Goal: Task Accomplishment & Management: Manage account settings

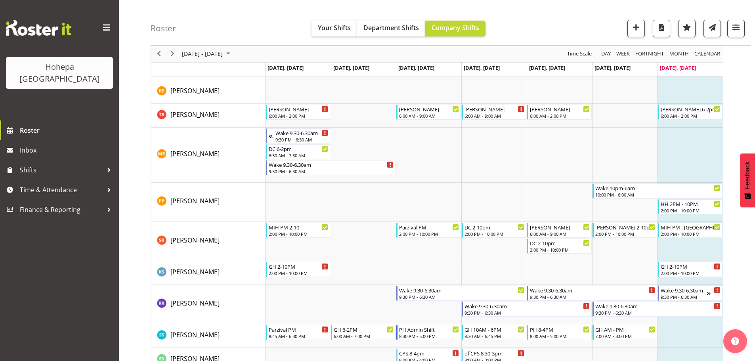
scroll to position [2140, 0]
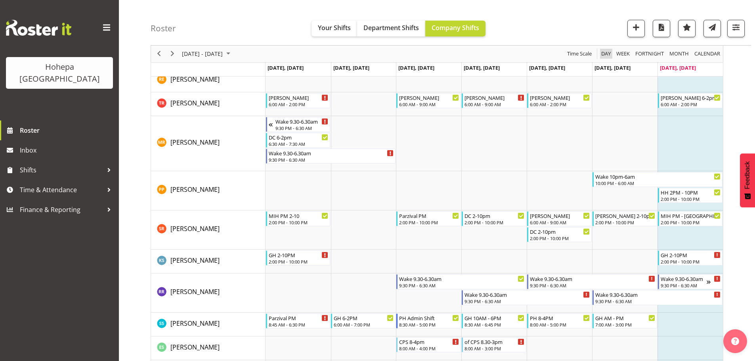
click at [605, 56] on span "Day" at bounding box center [605, 54] width 11 height 10
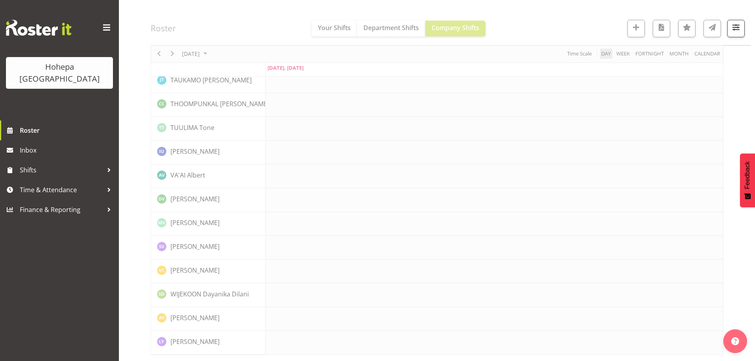
scroll to position [1754, 0]
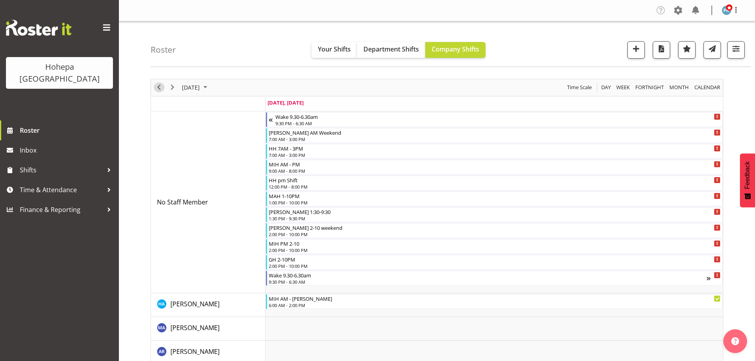
click at [157, 90] on span "Previous" at bounding box center [159, 87] width 10 height 10
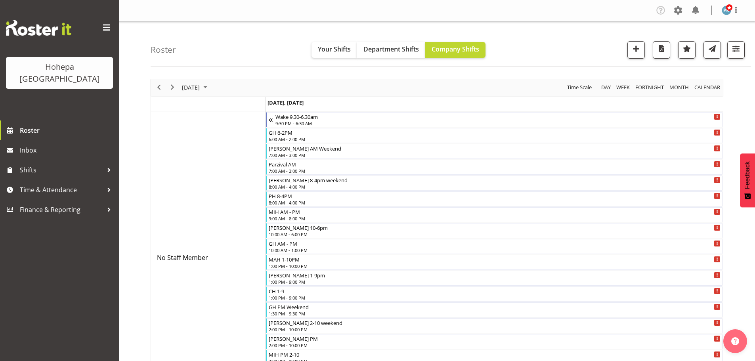
scroll to position [238, 0]
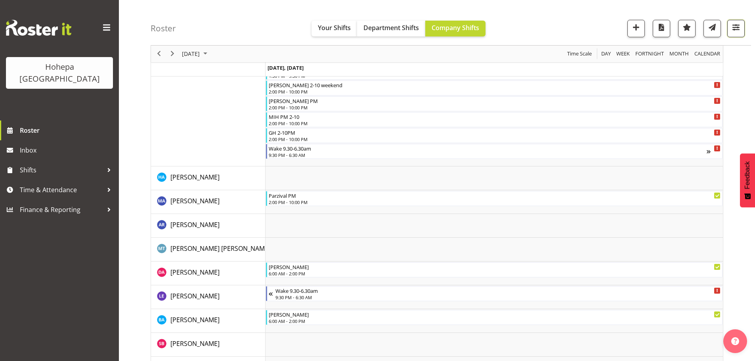
click at [733, 29] on span "button" at bounding box center [736, 27] width 10 height 10
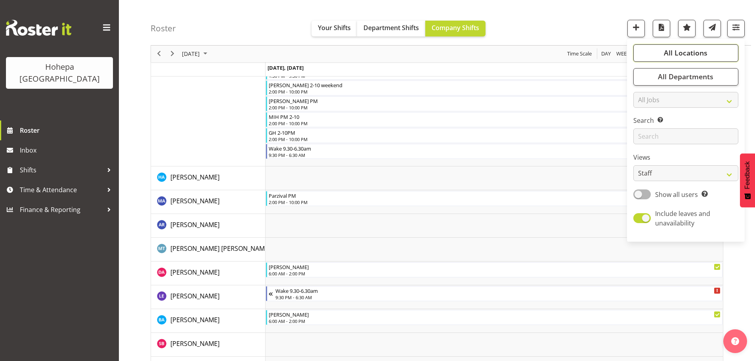
click at [686, 55] on span "All Locations" at bounding box center [686, 53] width 44 height 10
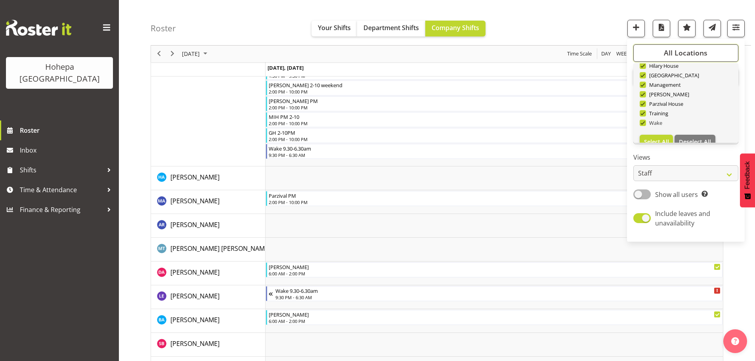
scroll to position [76, 0]
click at [684, 129] on span "Deselect All" at bounding box center [695, 130] width 32 height 8
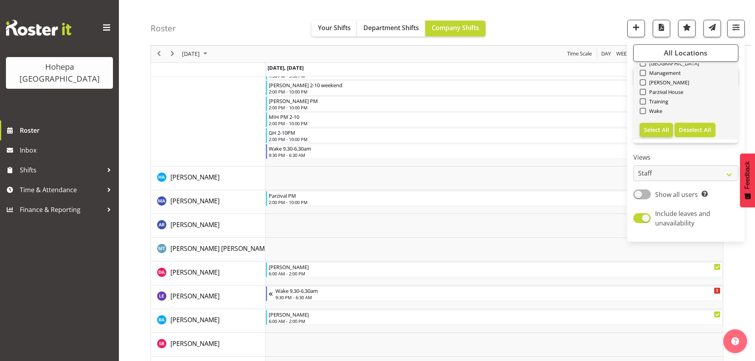
checkbox input "false"
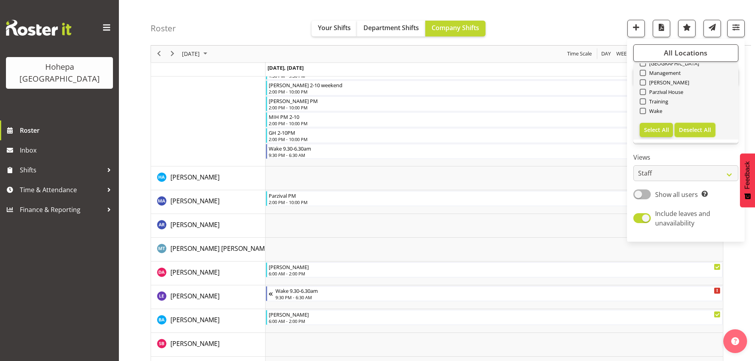
checkbox input "false"
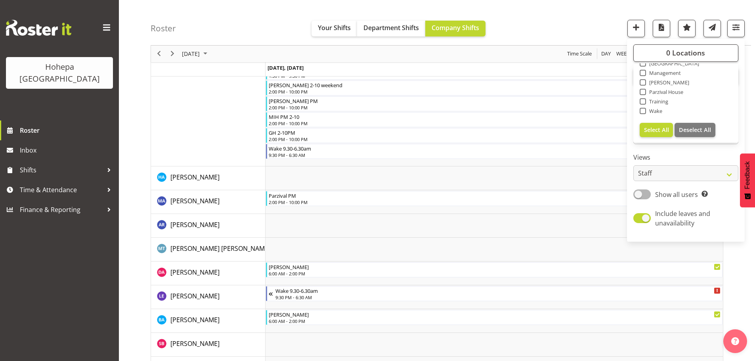
click at [646, 111] on span at bounding box center [643, 111] width 6 height 6
click at [645, 111] on input "Wake" at bounding box center [642, 111] width 5 height 5
checkbox input "true"
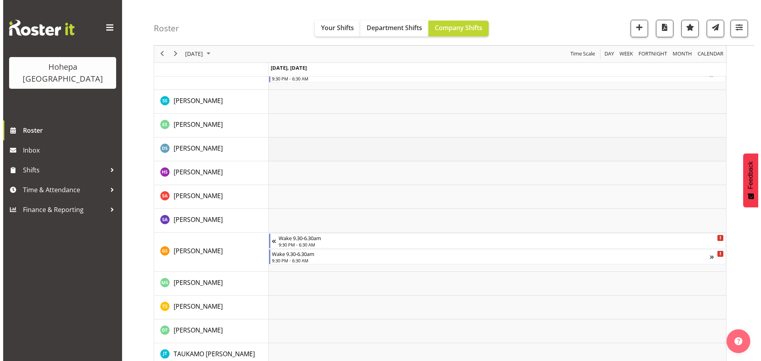
scroll to position [1546, 0]
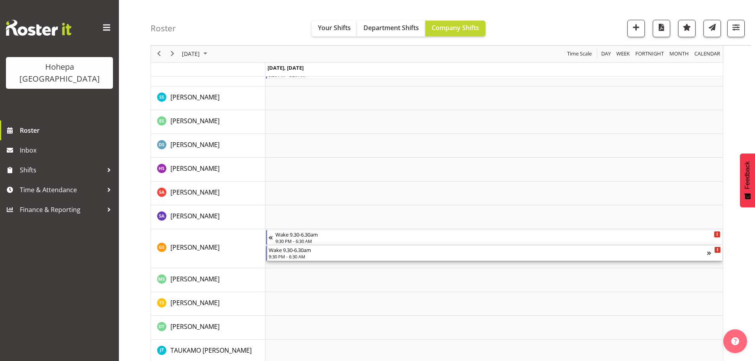
click at [304, 257] on div "9:30 PM - 6:30 AM" at bounding box center [488, 256] width 438 height 6
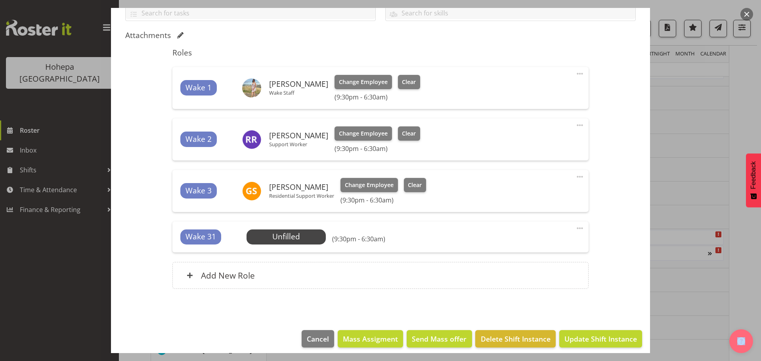
scroll to position [197, 0]
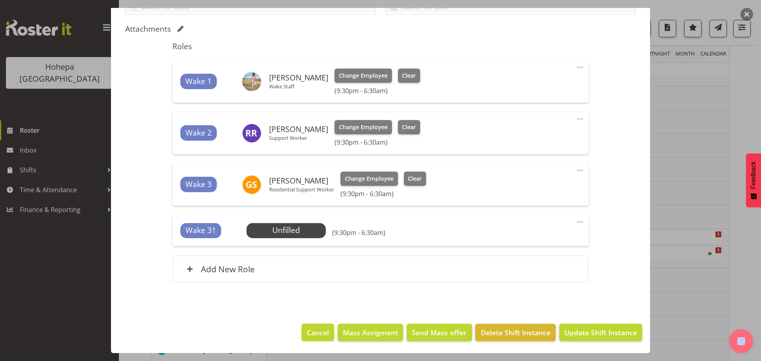
click at [321, 338] on button "Cancel" at bounding box center [318, 332] width 33 height 17
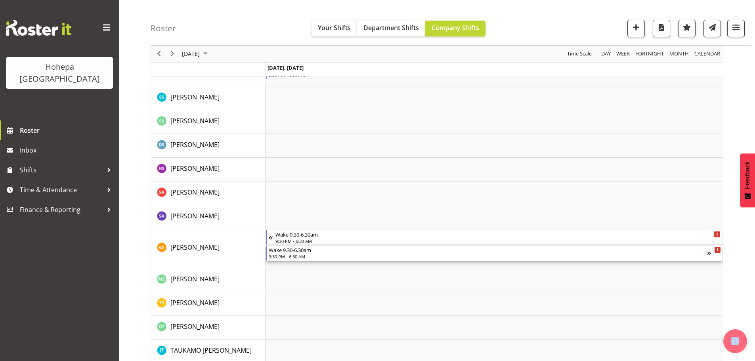
click at [284, 255] on div "9:30 PM - 6:30 AM" at bounding box center [488, 256] width 438 height 6
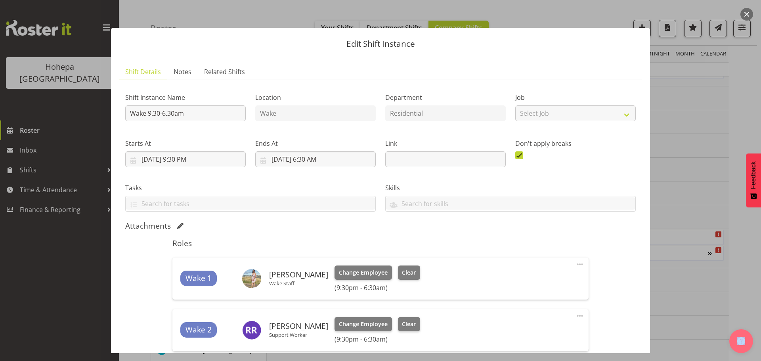
scroll to position [119, 0]
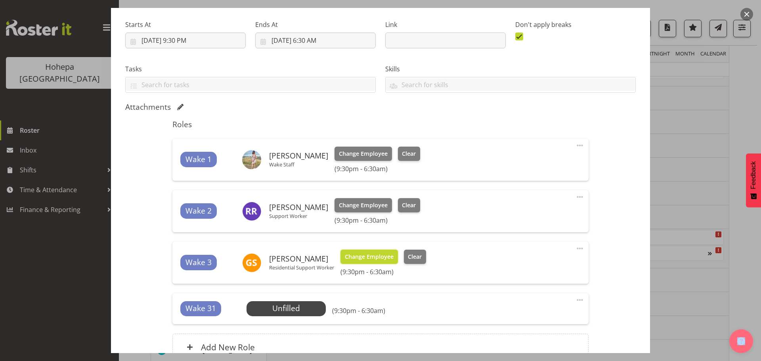
click at [358, 259] on span "Change Employee" at bounding box center [369, 256] width 49 height 9
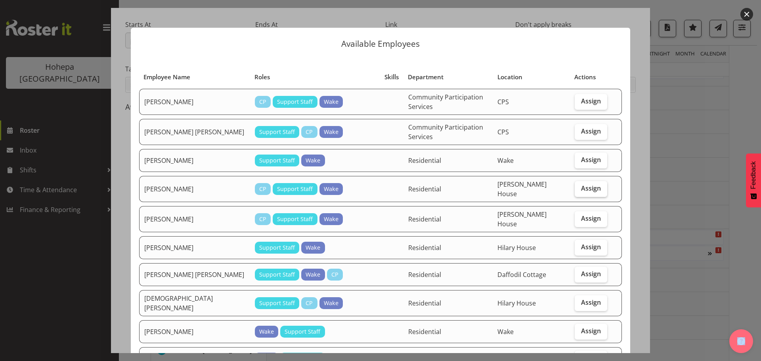
click at [581, 189] on span "Assign" at bounding box center [591, 188] width 20 height 8
click at [580, 189] on input "Assign" at bounding box center [577, 188] width 5 height 5
checkbox input "true"
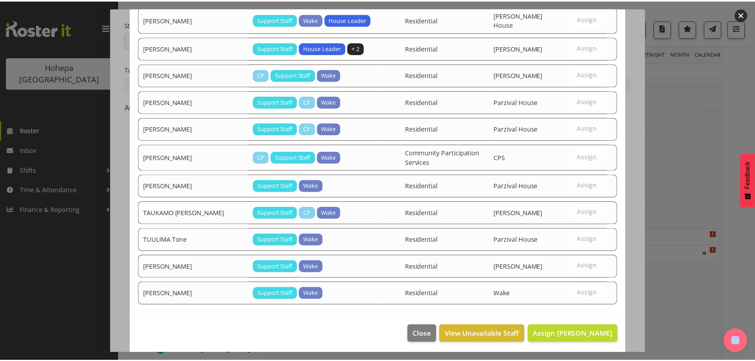
scroll to position [480, 0]
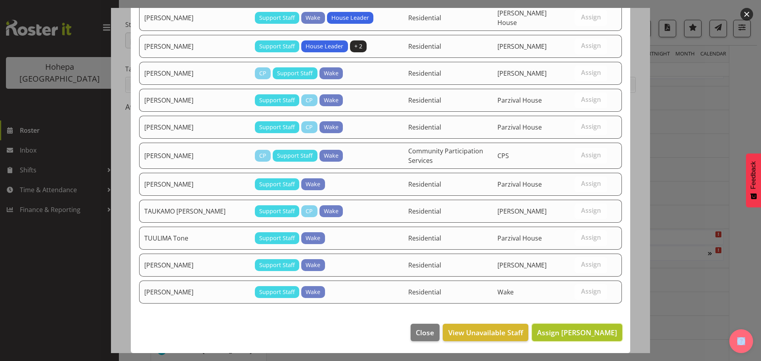
click at [563, 331] on span "Assign [PERSON_NAME]" at bounding box center [577, 333] width 80 height 10
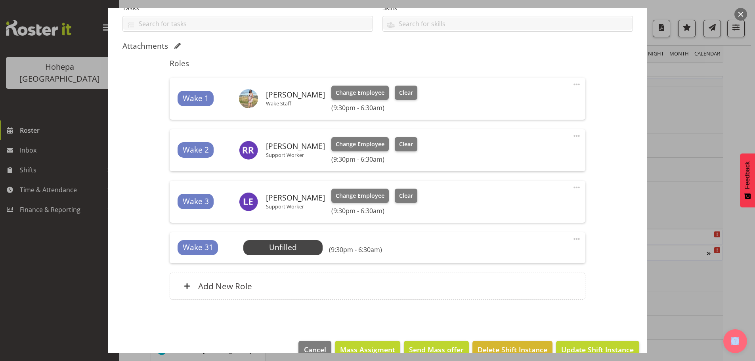
scroll to position [197, 0]
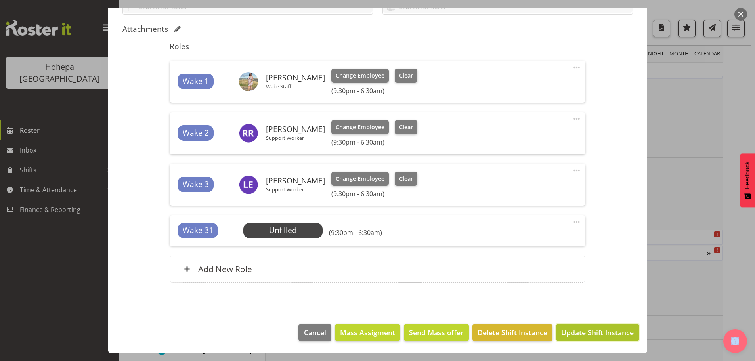
click at [578, 332] on span "Update Shift Instance" at bounding box center [597, 332] width 73 height 10
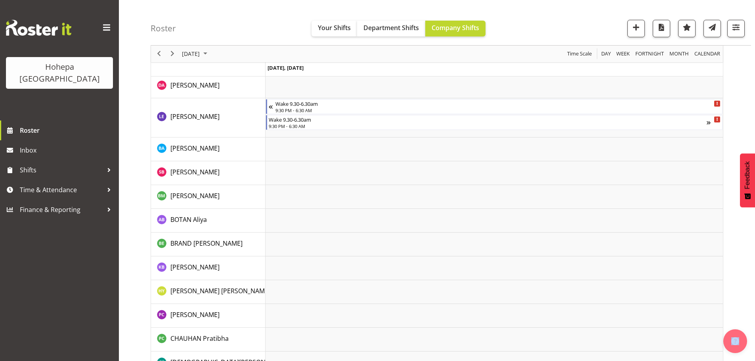
scroll to position [167, 0]
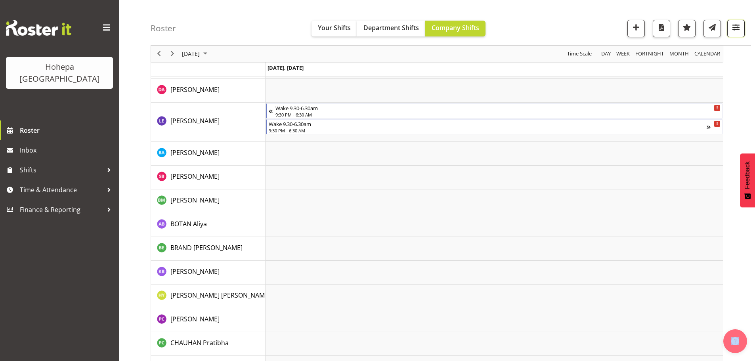
click at [738, 28] on span "button" at bounding box center [736, 27] width 10 height 10
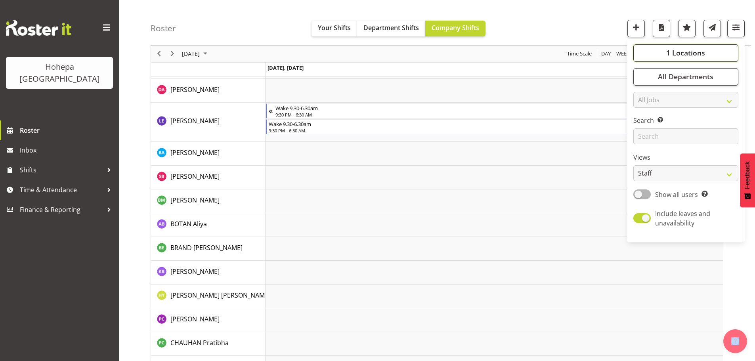
click at [698, 50] on span "1 Locations" at bounding box center [685, 53] width 39 height 10
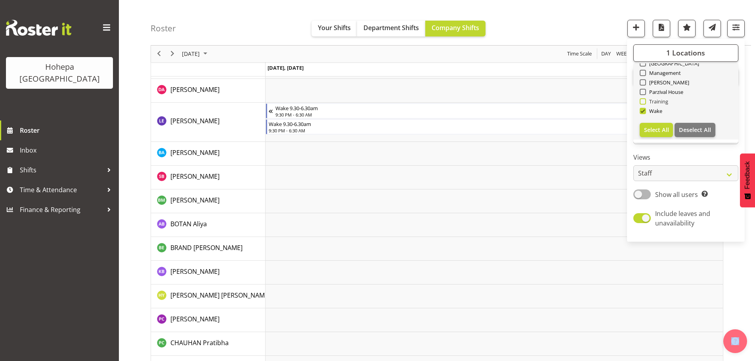
drag, startPoint x: 644, startPoint y: 111, endPoint x: 653, endPoint y: 103, distance: 11.8
click at [644, 111] on span at bounding box center [643, 111] width 6 height 6
click at [644, 111] on input "Wake" at bounding box center [642, 111] width 5 height 5
checkbox input "false"
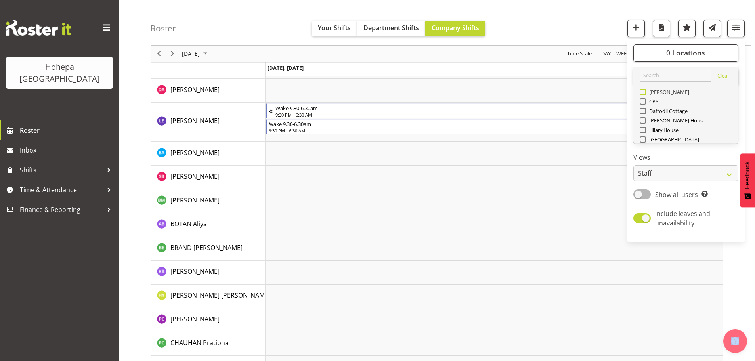
click at [645, 93] on span at bounding box center [643, 92] width 6 height 6
click at [645, 93] on input "[PERSON_NAME]" at bounding box center [642, 92] width 5 height 5
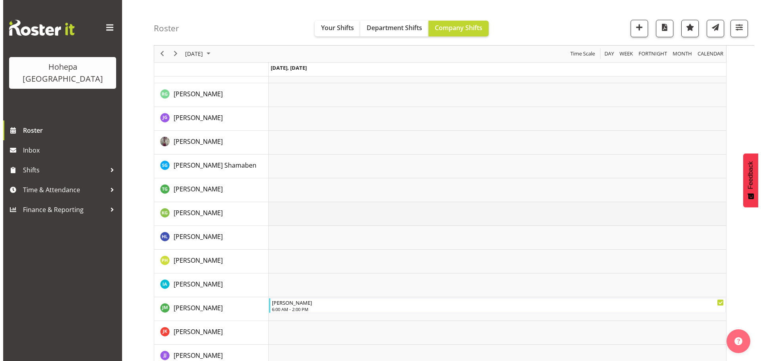
scroll to position [476, 0]
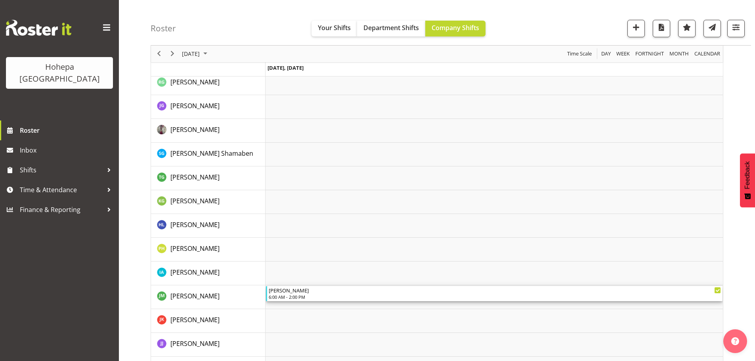
click at [275, 294] on div "[PERSON_NAME]" at bounding box center [495, 290] width 452 height 8
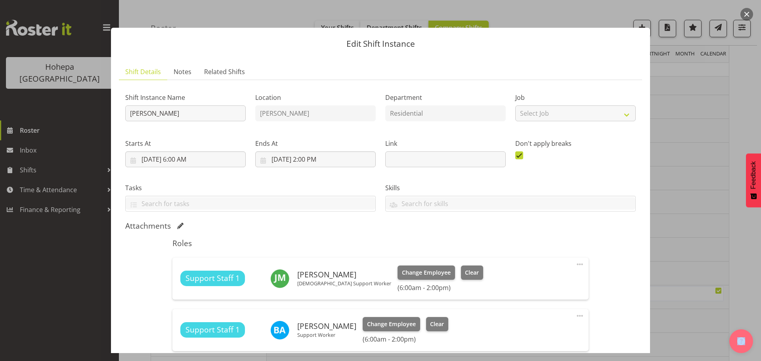
scroll to position [119, 0]
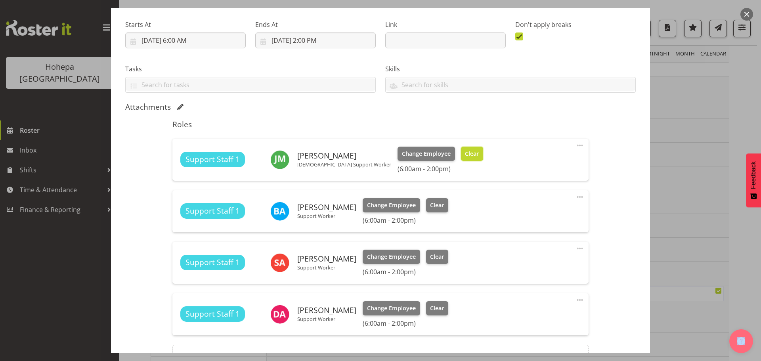
click at [465, 155] on span "Clear" at bounding box center [472, 153] width 14 height 9
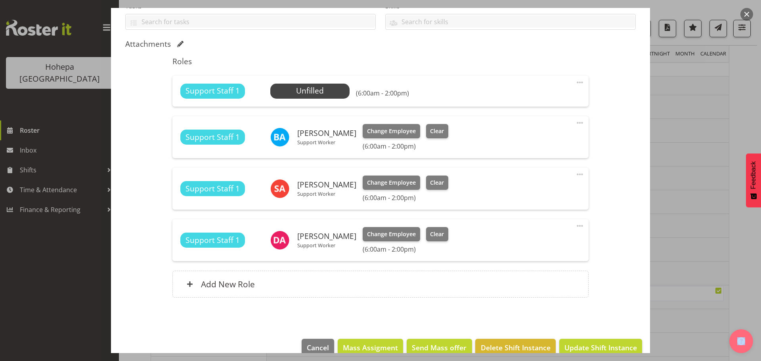
scroll to position [197, 0]
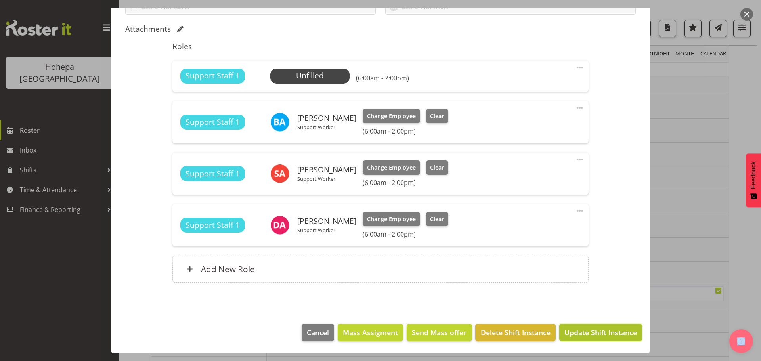
click at [590, 328] on span "Update Shift Instance" at bounding box center [600, 332] width 73 height 10
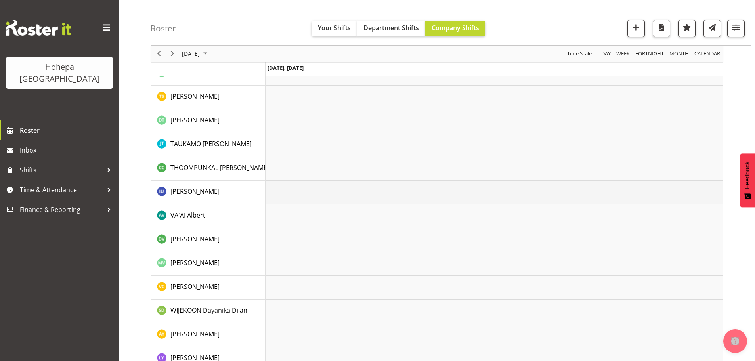
scroll to position [1540, 0]
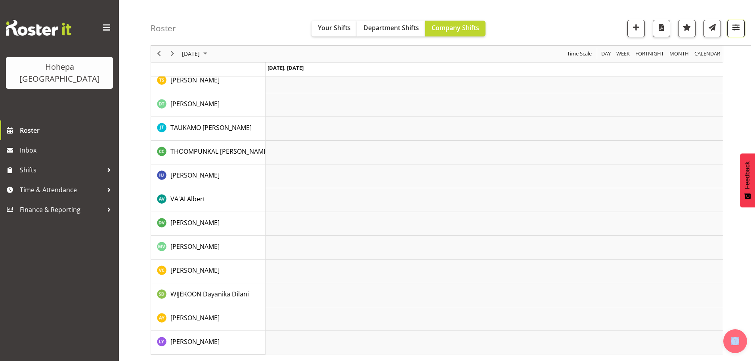
click at [736, 29] on span "button" at bounding box center [736, 27] width 10 height 10
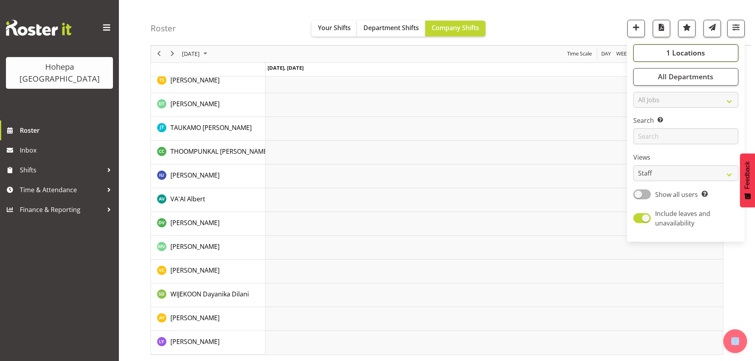
click at [690, 52] on span "1 Locations" at bounding box center [685, 53] width 39 height 10
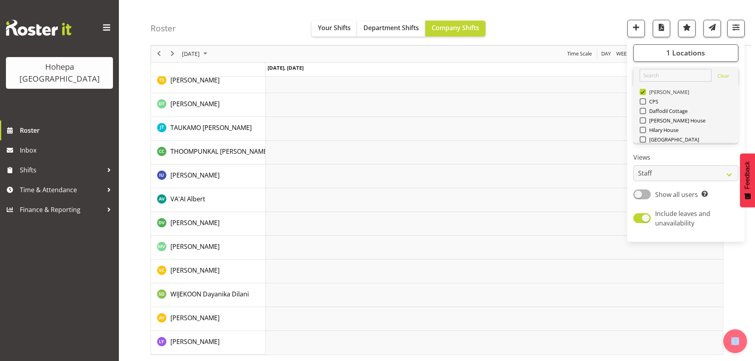
drag, startPoint x: 645, startPoint y: 94, endPoint x: 641, endPoint y: 110, distance: 17.1
click at [644, 94] on span at bounding box center [643, 92] width 6 height 6
click at [644, 94] on input "[PERSON_NAME]" at bounding box center [642, 92] width 5 height 5
checkbox input "false"
click at [643, 138] on span at bounding box center [643, 139] width 6 height 6
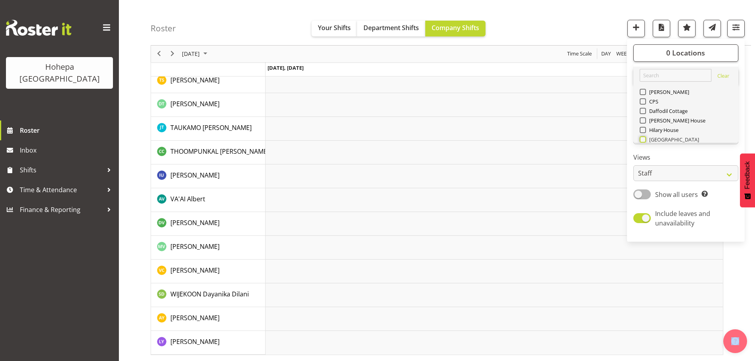
click at [643, 138] on input "[GEOGRAPHIC_DATA]" at bounding box center [642, 139] width 5 height 5
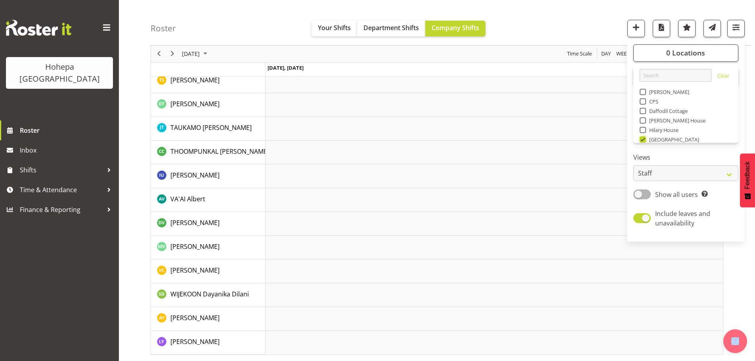
scroll to position [1493, 0]
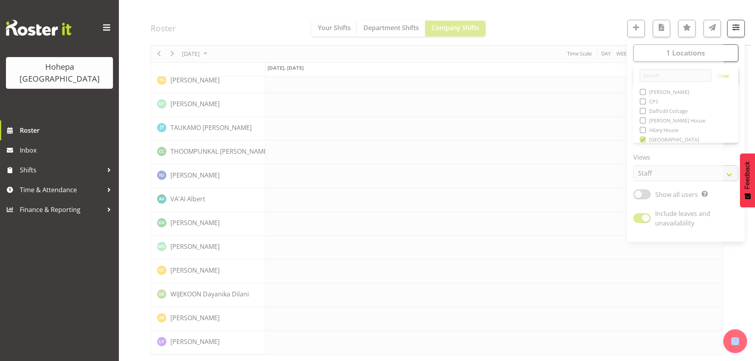
click at [0, 0] on div "Timeline Day of August 9, 2025" at bounding box center [0, 0] width 0 height 0
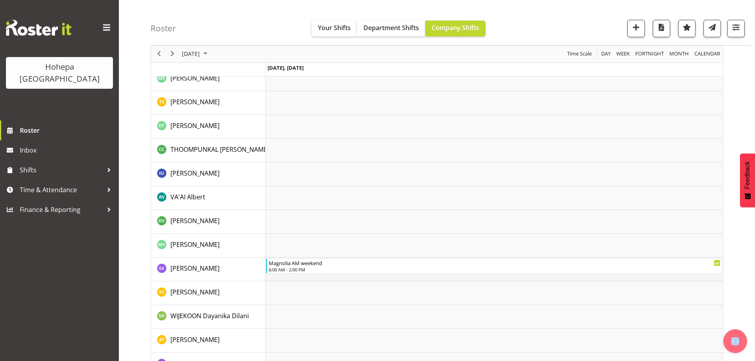
scroll to position [1469, 0]
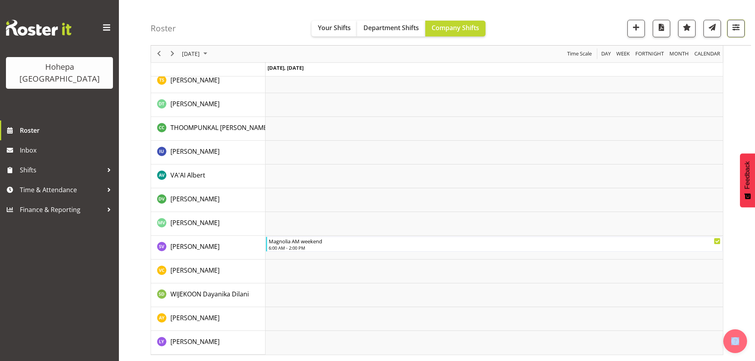
click at [732, 25] on span "button" at bounding box center [736, 27] width 10 height 10
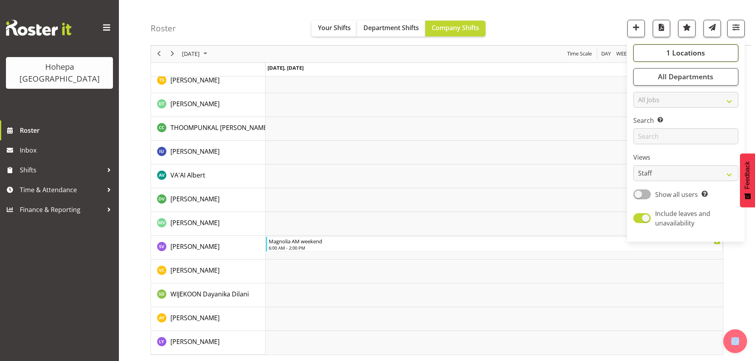
drag, startPoint x: 681, startPoint y: 49, endPoint x: 677, endPoint y: 52, distance: 4.8
click at [680, 50] on span "1 Locations" at bounding box center [685, 53] width 39 height 10
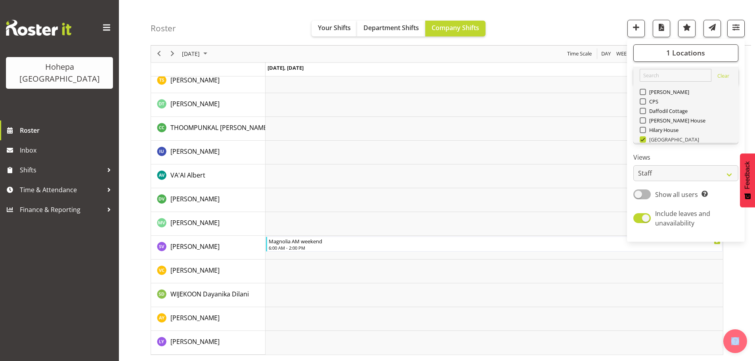
click at [643, 140] on span at bounding box center [643, 139] width 6 height 6
click at [643, 140] on input "[GEOGRAPHIC_DATA]" at bounding box center [642, 139] width 5 height 5
checkbox input "false"
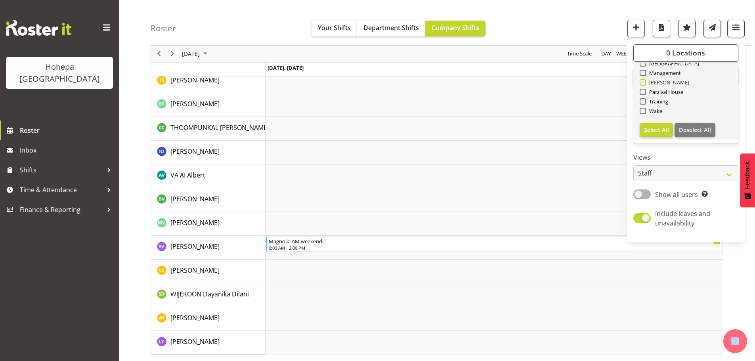
click at [643, 84] on span at bounding box center [643, 82] width 6 height 6
click at [643, 84] on input "[PERSON_NAME]" at bounding box center [642, 82] width 5 height 5
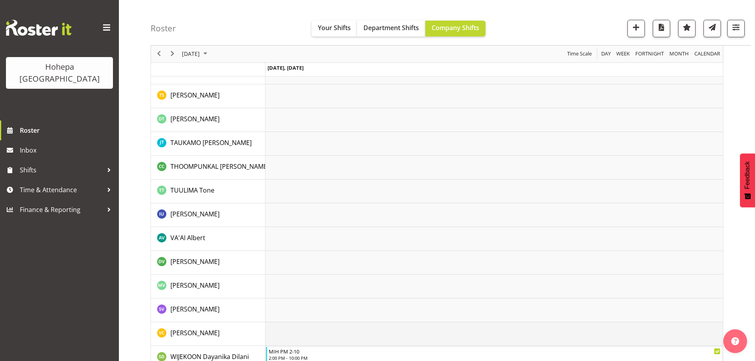
scroll to position [1643, 0]
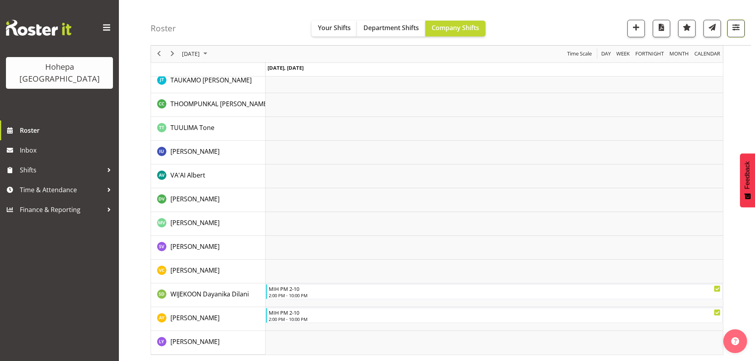
click at [734, 27] on span "button" at bounding box center [736, 27] width 10 height 10
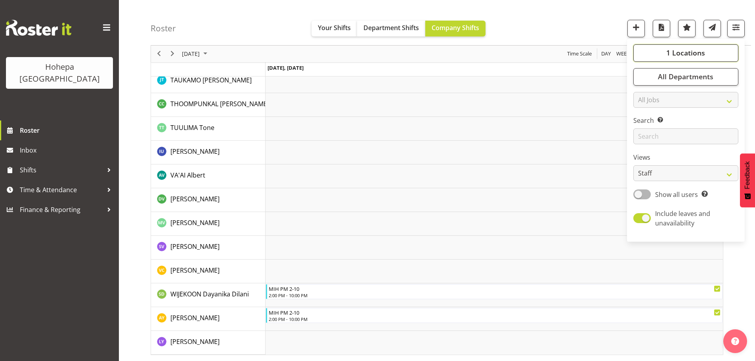
click at [678, 54] on span "1 Locations" at bounding box center [685, 53] width 39 height 10
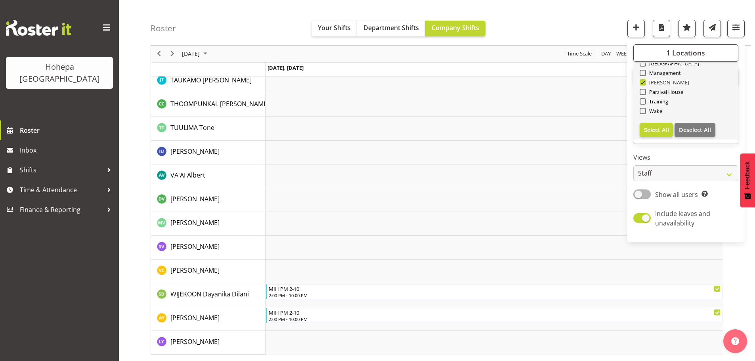
click at [644, 83] on span at bounding box center [643, 82] width 6 height 6
click at [644, 83] on input "[PERSON_NAME]" at bounding box center [642, 82] width 5 height 5
checkbox input "false"
click at [643, 92] on span at bounding box center [643, 92] width 6 height 6
click at [643, 92] on input "Parzival House" at bounding box center [642, 92] width 5 height 5
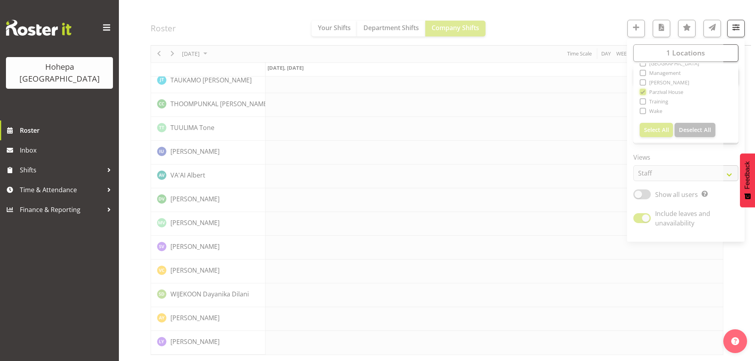
scroll to position [1612, 0]
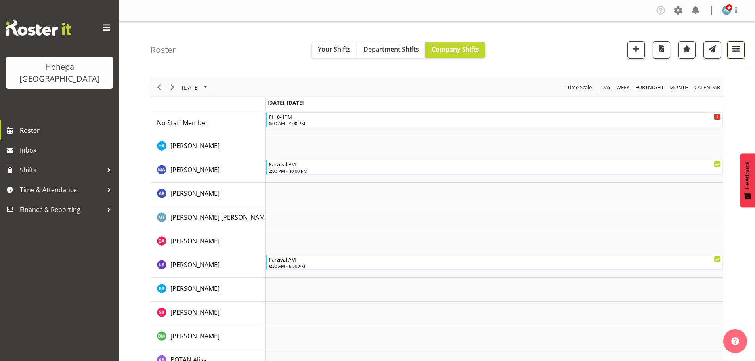
click at [736, 47] on span "button" at bounding box center [736, 49] width 10 height 10
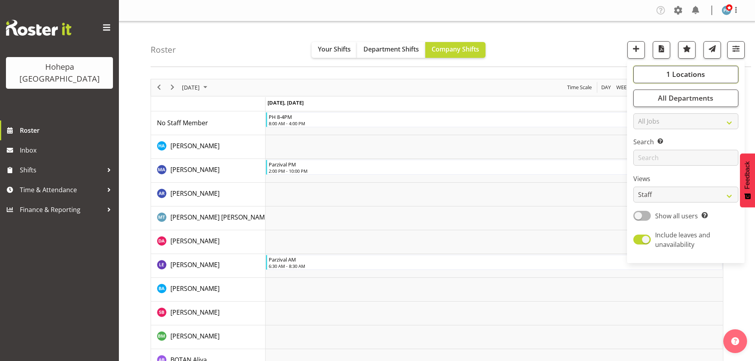
click at [679, 79] on span "1 Locations" at bounding box center [685, 74] width 39 height 10
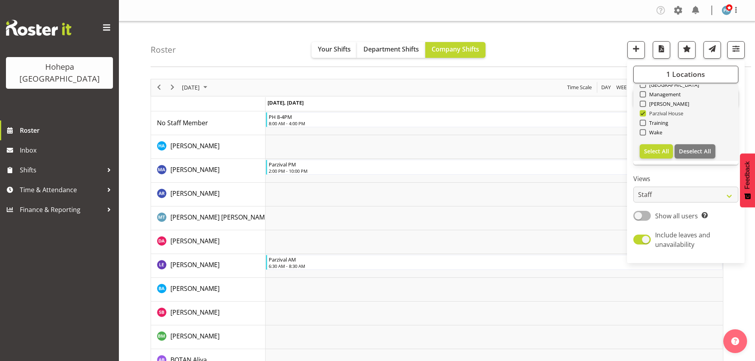
drag, startPoint x: 644, startPoint y: 113, endPoint x: 645, endPoint y: 104, distance: 9.6
click at [643, 113] on span at bounding box center [643, 113] width 6 height 6
click at [643, 113] on input "Parzival House" at bounding box center [642, 113] width 5 height 5
checkbox input "false"
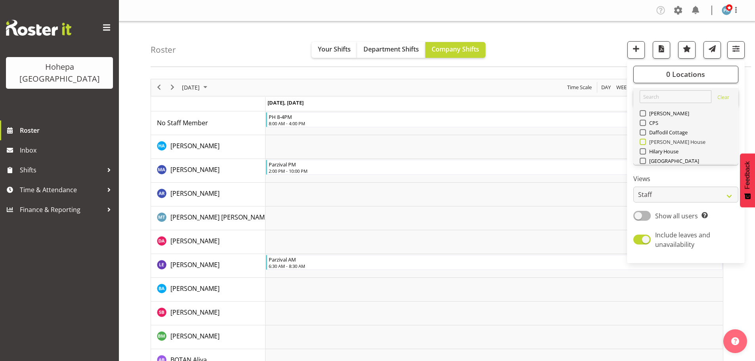
click at [643, 142] on span at bounding box center [643, 142] width 6 height 6
click at [643, 142] on input "[PERSON_NAME] House" at bounding box center [642, 141] width 5 height 5
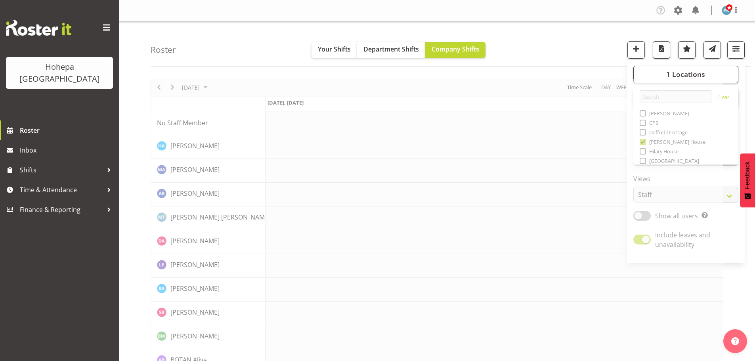
click at [600, 57] on div "Roster Your Shifts Department Shifts Company Shifts 1 Locations [GEOGRAPHIC_DAT…" at bounding box center [451, 44] width 600 height 46
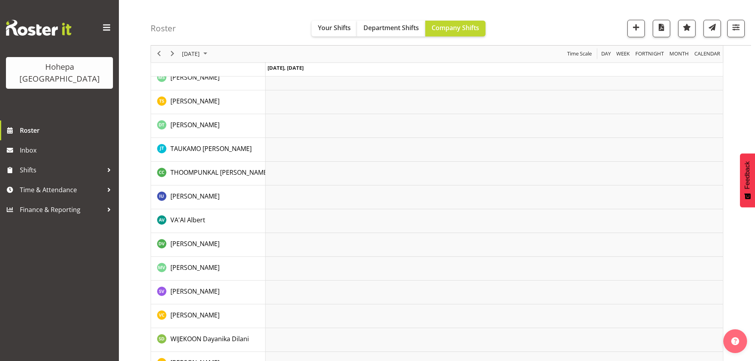
scroll to position [1666, 0]
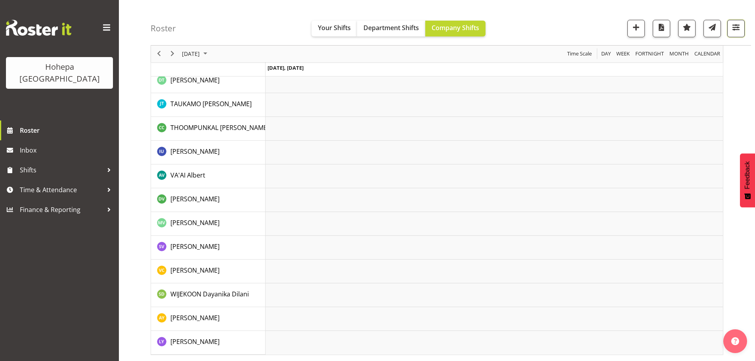
click at [736, 28] on span "button" at bounding box center [736, 27] width 10 height 10
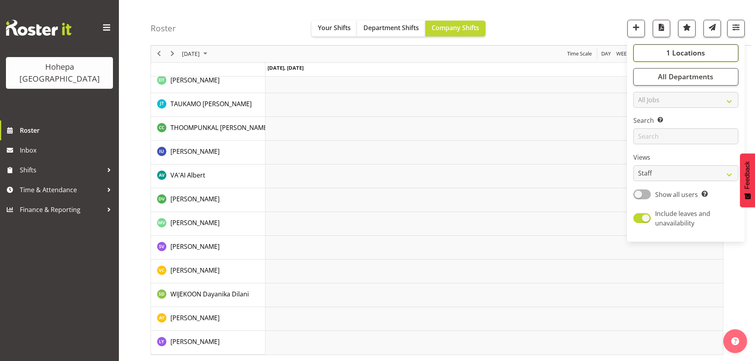
click at [695, 52] on span "1 Locations" at bounding box center [685, 53] width 39 height 10
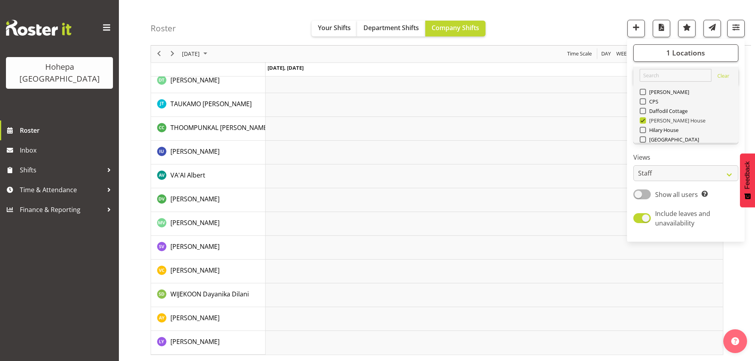
click at [643, 120] on span at bounding box center [643, 120] width 6 height 6
click at [643, 120] on input "[PERSON_NAME] House" at bounding box center [642, 120] width 5 height 5
checkbox input "false"
click at [643, 131] on span at bounding box center [643, 130] width 6 height 6
click at [643, 131] on input "Hilary House" at bounding box center [642, 130] width 5 height 5
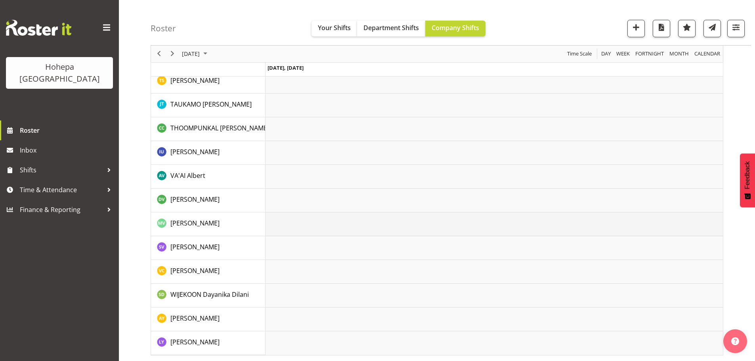
scroll to position [1469, 0]
click at [734, 27] on span "button" at bounding box center [736, 27] width 10 height 10
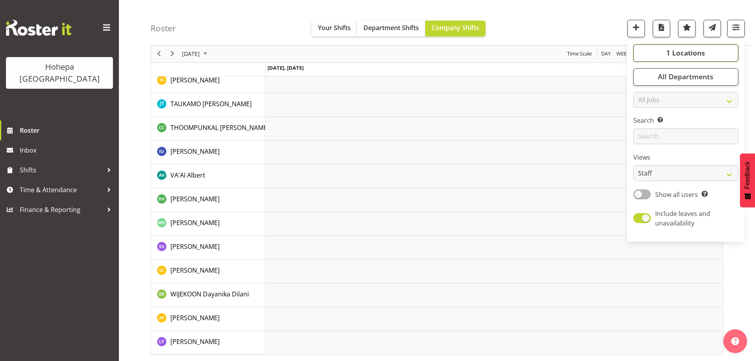
click at [687, 53] on span "1 Locations" at bounding box center [685, 53] width 39 height 10
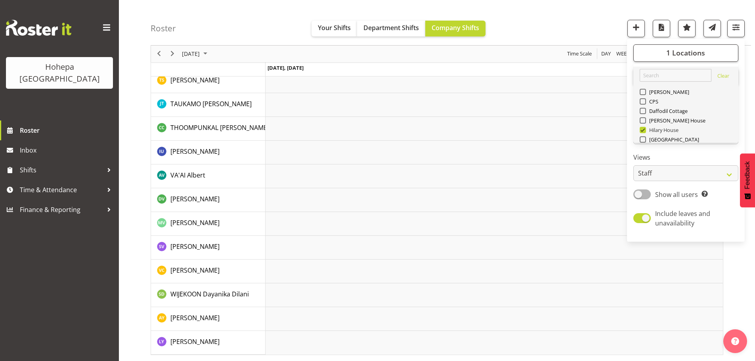
click at [645, 129] on span at bounding box center [643, 130] width 6 height 6
click at [645, 129] on input "Hilary House" at bounding box center [642, 130] width 5 height 5
checkbox input "false"
click at [644, 113] on span at bounding box center [643, 111] width 6 height 6
click at [644, 113] on input "Daffodil Cottage" at bounding box center [642, 111] width 5 height 5
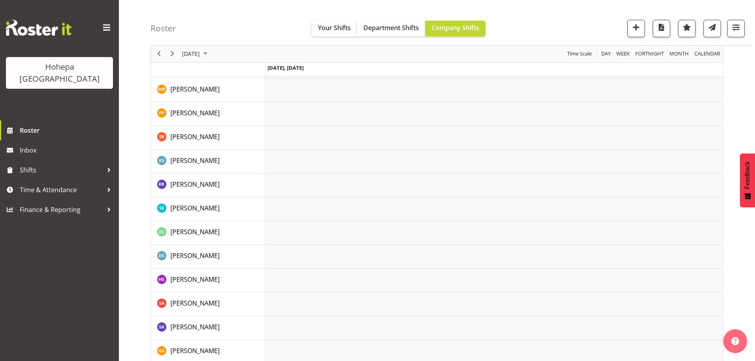
scroll to position [1279, 0]
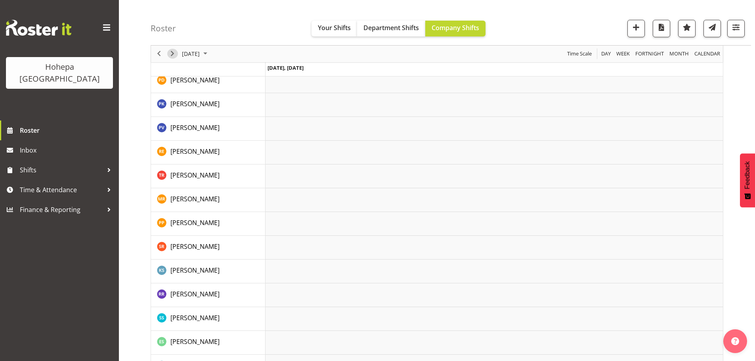
drag, startPoint x: 172, startPoint y: 53, endPoint x: 167, endPoint y: 57, distance: 5.6
click at [170, 54] on span "Next" at bounding box center [173, 54] width 10 height 10
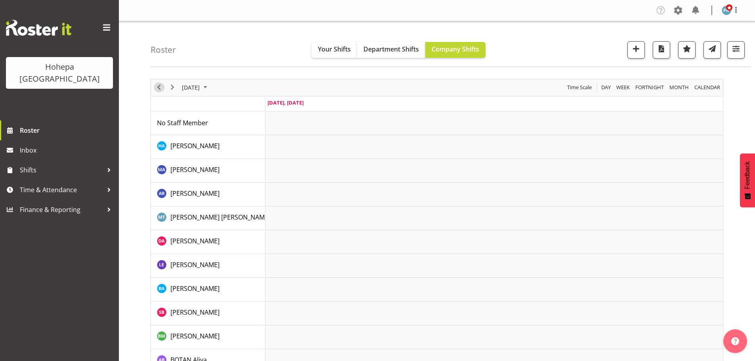
click at [163, 89] on span "Previous" at bounding box center [159, 87] width 10 height 10
click at [736, 48] on span "button" at bounding box center [736, 49] width 10 height 10
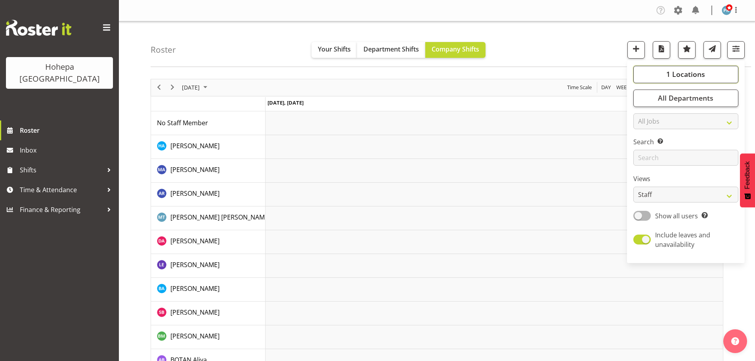
click at [689, 74] on span "1 Locations" at bounding box center [685, 74] width 39 height 10
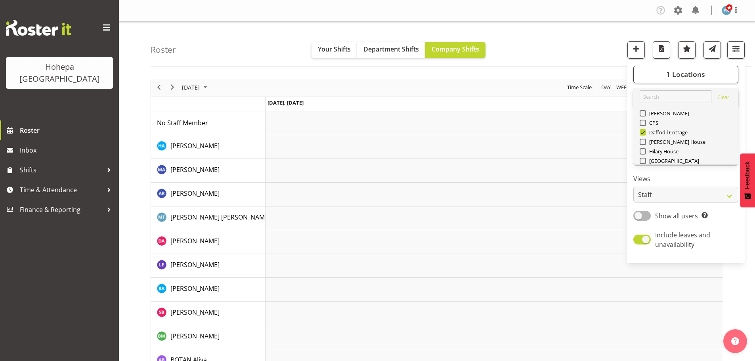
drag, startPoint x: 646, startPoint y: 131, endPoint x: 640, endPoint y: 138, distance: 9.4
click at [645, 131] on span at bounding box center [643, 132] width 6 height 6
click at [645, 131] on input "Daffodil Cottage" at bounding box center [642, 132] width 5 height 5
checkbox input "false"
click at [643, 142] on span at bounding box center [643, 142] width 6 height 6
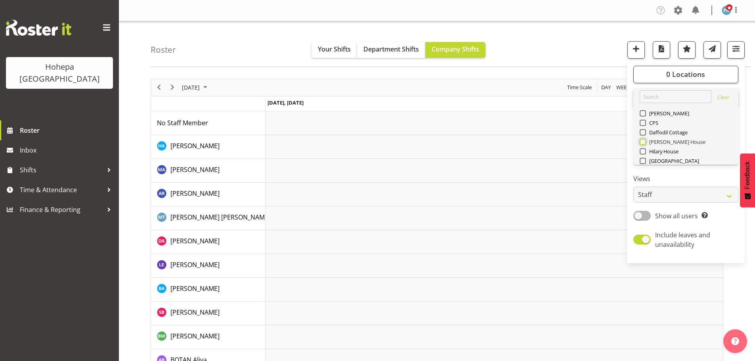
click at [643, 142] on input "[PERSON_NAME] House" at bounding box center [642, 141] width 5 height 5
checkbox input "true"
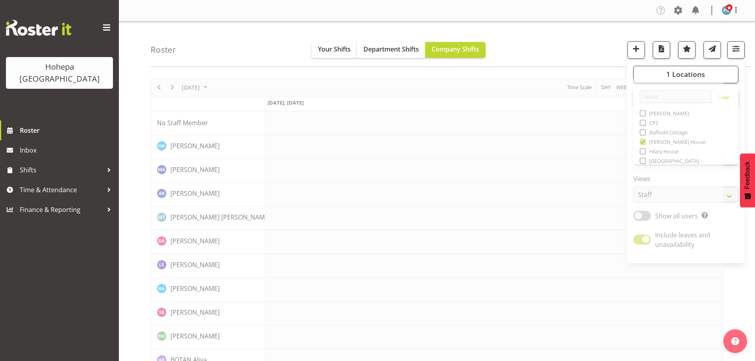
click at [550, 48] on div "Roster Your Shifts Department Shifts Company Shifts 1 Locations [GEOGRAPHIC_DAT…" at bounding box center [451, 44] width 600 height 46
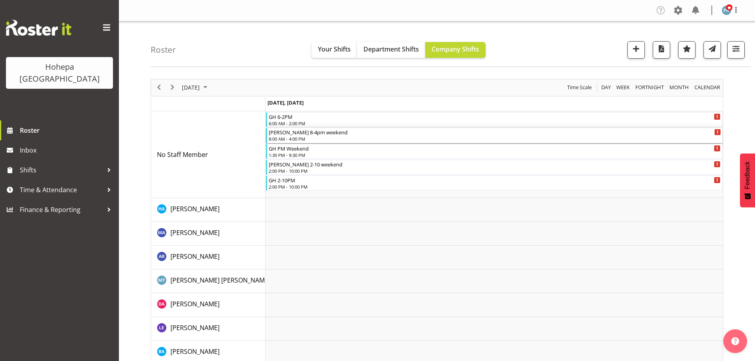
click at [288, 140] on div "8:00 AM - 4:00 PM" at bounding box center [495, 139] width 452 height 6
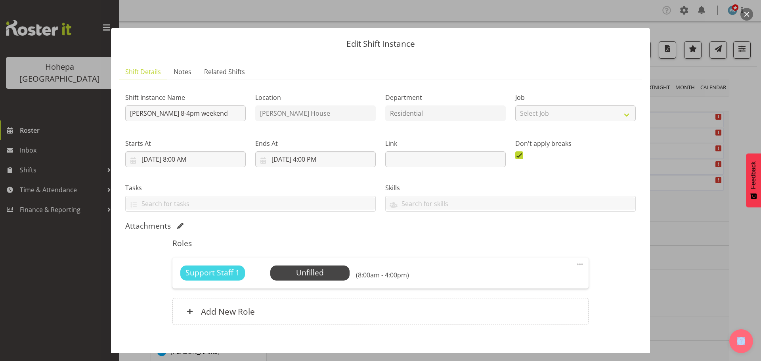
click at [577, 263] on span at bounding box center [580, 265] width 10 height 10
click at [514, 283] on link "Edit" at bounding box center [547, 282] width 76 height 14
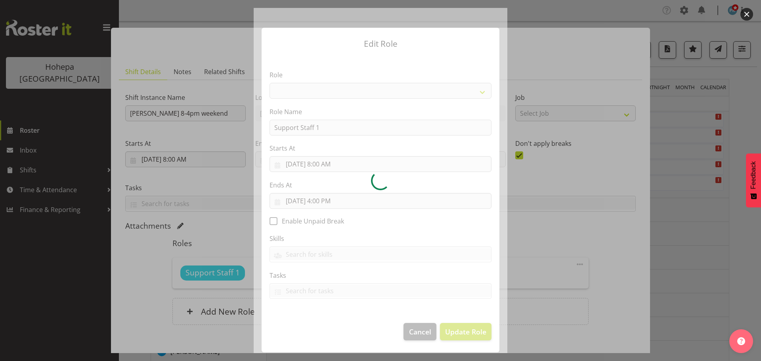
select select "1091"
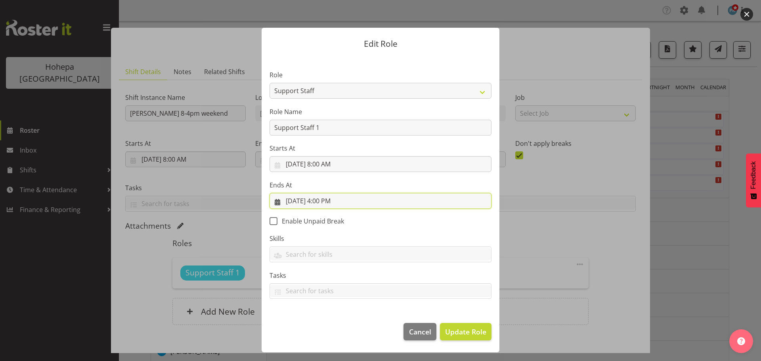
click at [319, 199] on input "[DATE] 4:00 PM" at bounding box center [381, 201] width 222 height 16
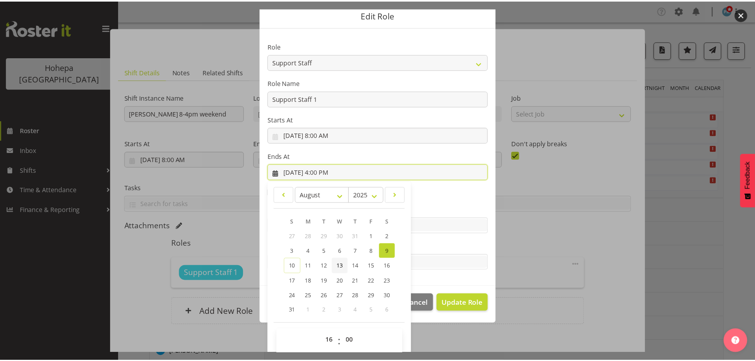
scroll to position [37, 0]
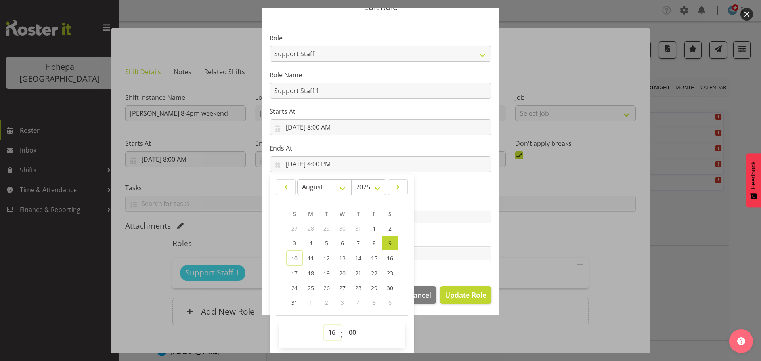
click at [328, 334] on select "00 01 02 03 04 05 06 07 08 09 10 11 12 13 14 15 16 17 18 19 20 21 22 23" at bounding box center [333, 333] width 18 height 16
select select "17"
click at [324, 325] on select "00 01 02 03 04 05 06 07 08 09 10 11 12 13 14 15 16 17 18 19 20 21 22 23" at bounding box center [333, 333] width 18 height 16
type input "[DATE] 5:00 PM"
click at [459, 297] on span "Update Role" at bounding box center [465, 295] width 41 height 10
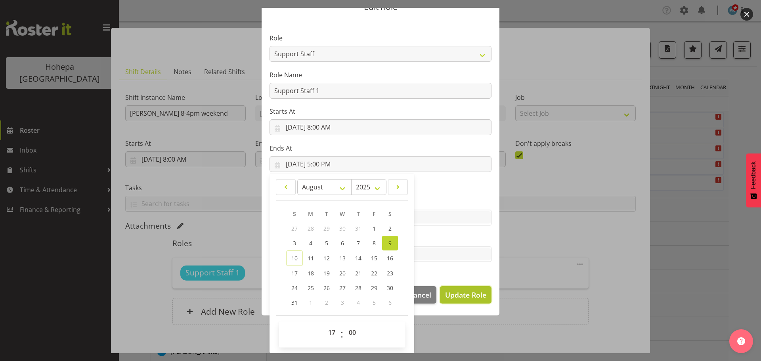
select select
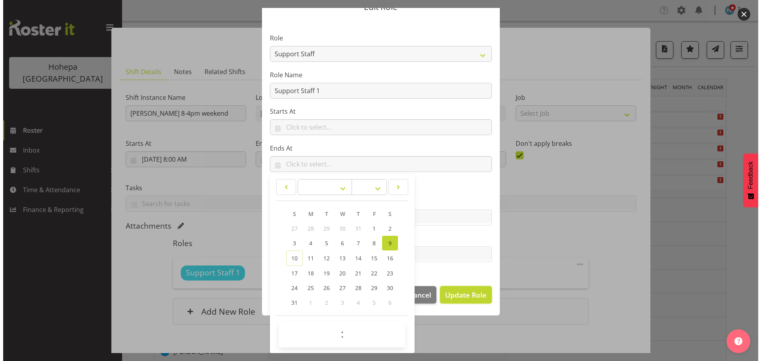
scroll to position [36, 0]
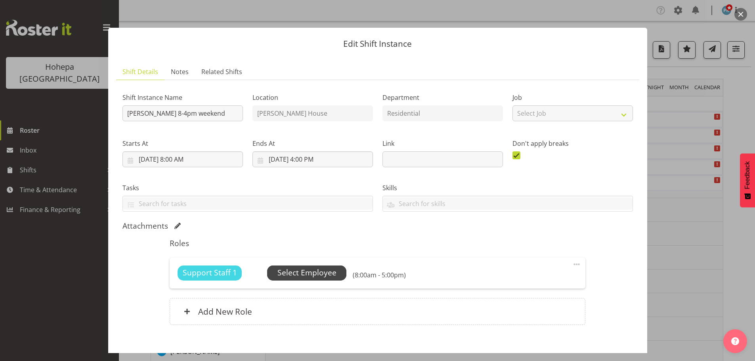
click at [328, 277] on span "Select Employee" at bounding box center [306, 272] width 59 height 11
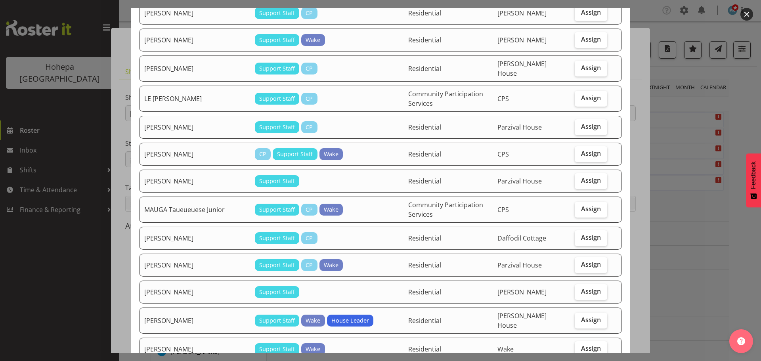
scroll to position [832, 0]
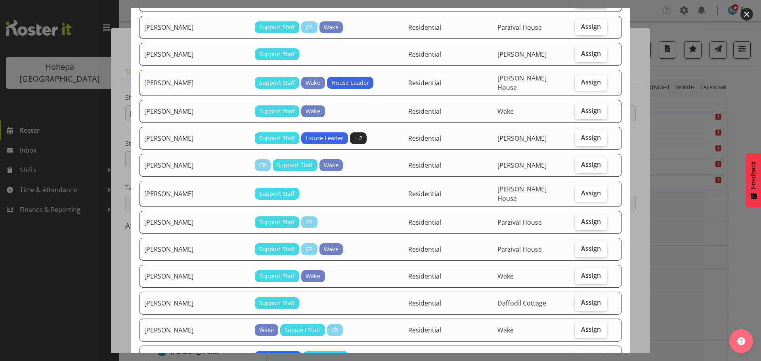
checkbox input "true"
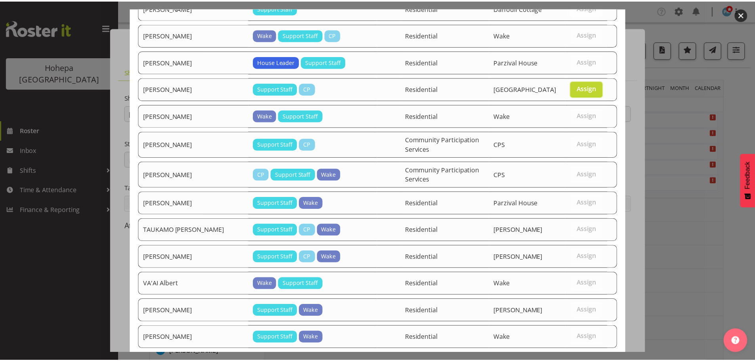
scroll to position [1156, 0]
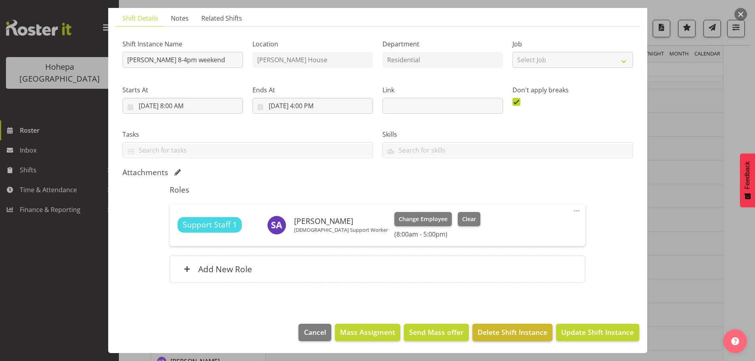
scroll to position [119, 0]
click at [563, 333] on span "Update Shift Instance" at bounding box center [597, 332] width 73 height 10
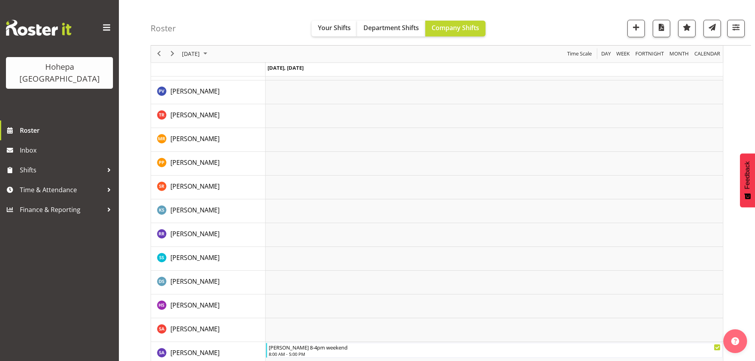
scroll to position [1308, 0]
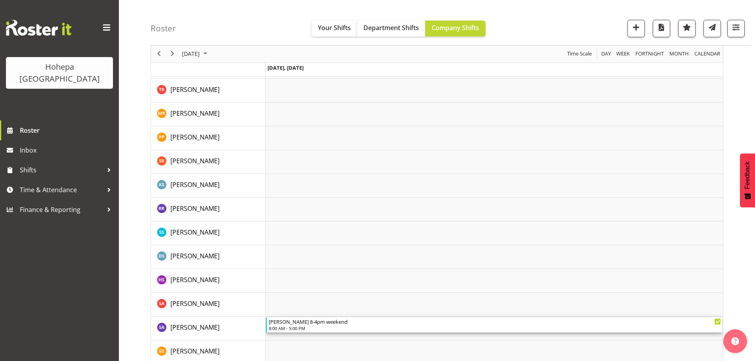
click at [279, 328] on div "8:00 AM - 5:00 PM" at bounding box center [495, 328] width 452 height 6
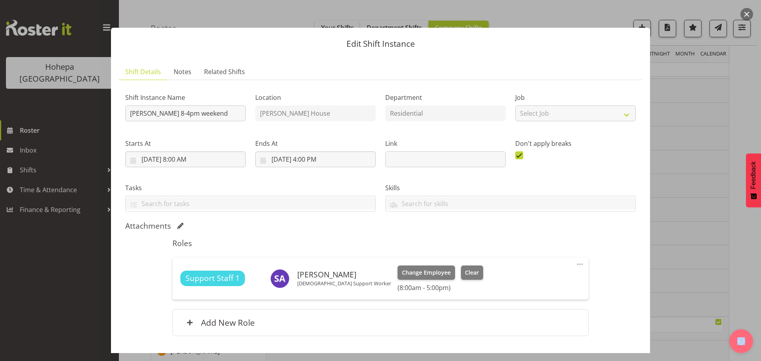
click at [577, 265] on span at bounding box center [580, 265] width 10 height 10
click at [521, 282] on link "Edit" at bounding box center [547, 282] width 76 height 14
select select "7"
select select "2025"
select select "8"
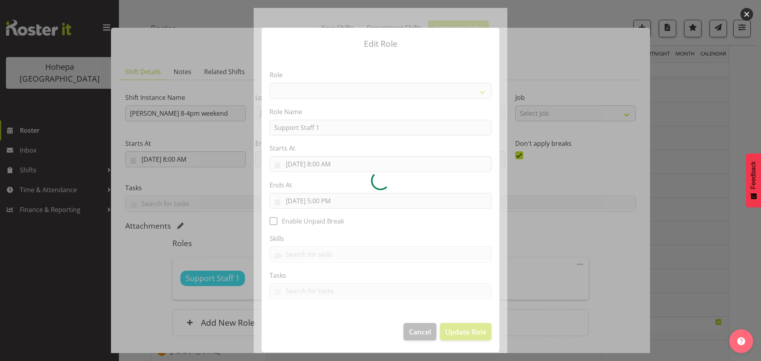
select select "1091"
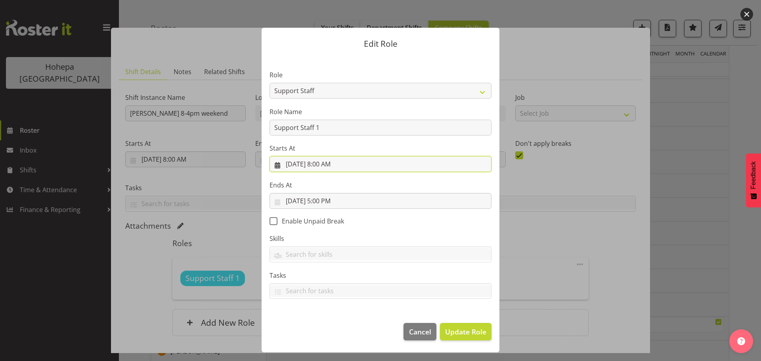
click at [324, 166] on input "[DATE] 8:00 AM" at bounding box center [381, 164] width 222 height 16
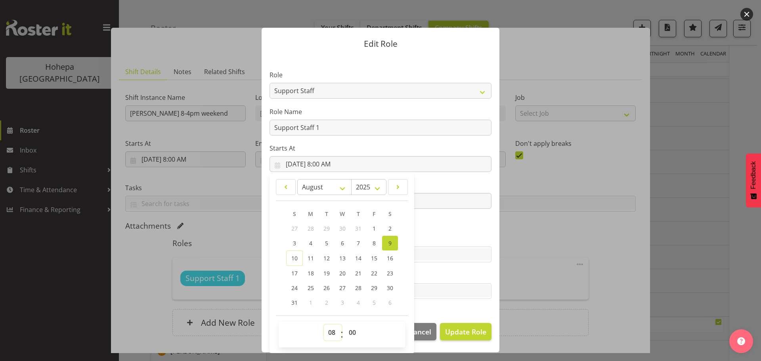
click at [332, 332] on select "00 01 02 03 04 05 06 07 08 09 10 11 12 13 14 15 16 17 18 19 20 21 22 23" at bounding box center [333, 333] width 18 height 16
select select "9"
click at [324, 325] on select "00 01 02 03 04 05 06 07 08 09 10 11 12 13 14 15 16 17 18 19 20 21 22 23" at bounding box center [333, 333] width 18 height 16
type input "[DATE] 9:00 AM"
click at [468, 333] on span "Update Role" at bounding box center [465, 332] width 41 height 10
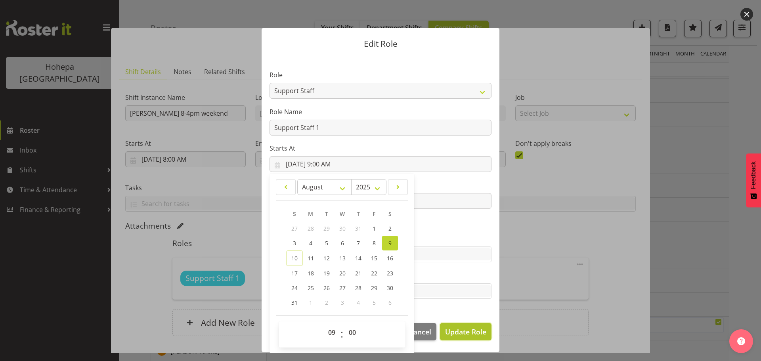
select select
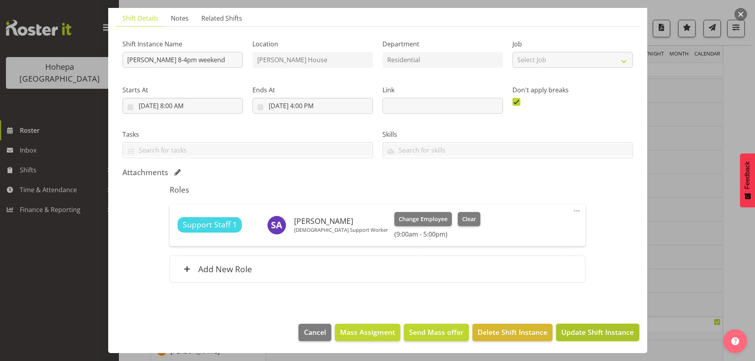
click at [604, 333] on span "Update Shift Instance" at bounding box center [597, 332] width 73 height 10
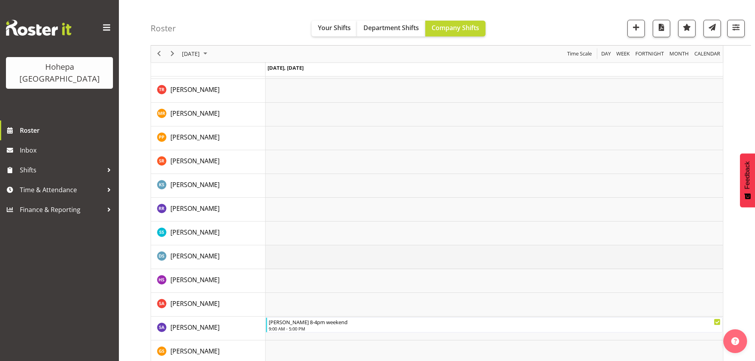
scroll to position [1427, 0]
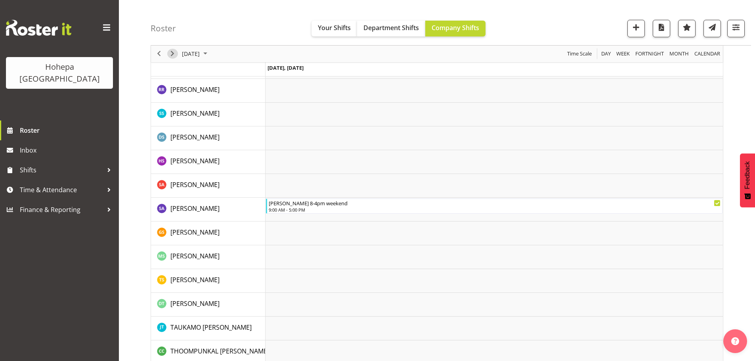
click at [173, 53] on span "Next" at bounding box center [173, 54] width 10 height 10
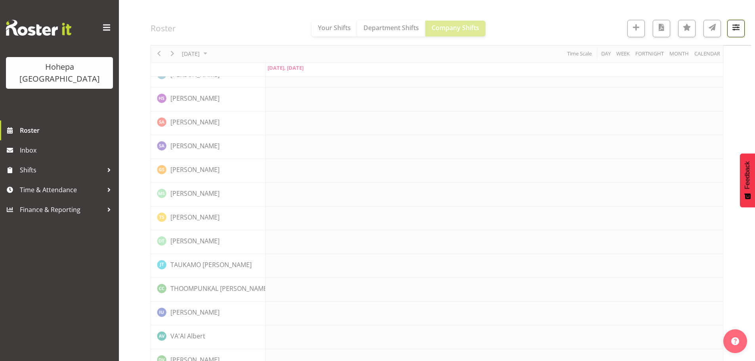
click at [734, 29] on span "button" at bounding box center [736, 27] width 10 height 10
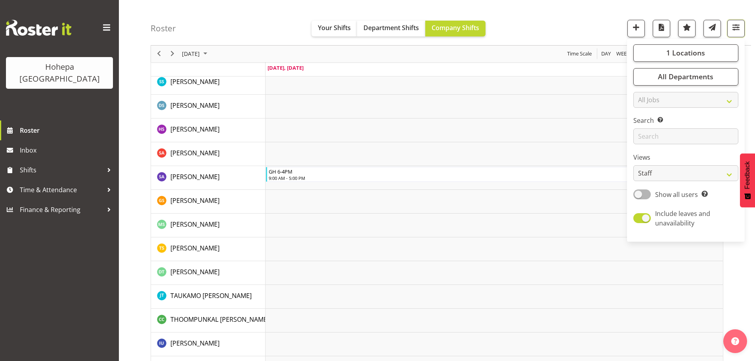
scroll to position [1458, 0]
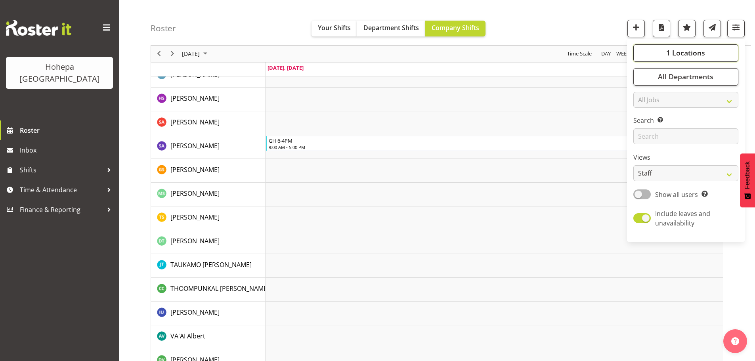
click at [693, 53] on span "1 Locations" at bounding box center [685, 53] width 39 height 10
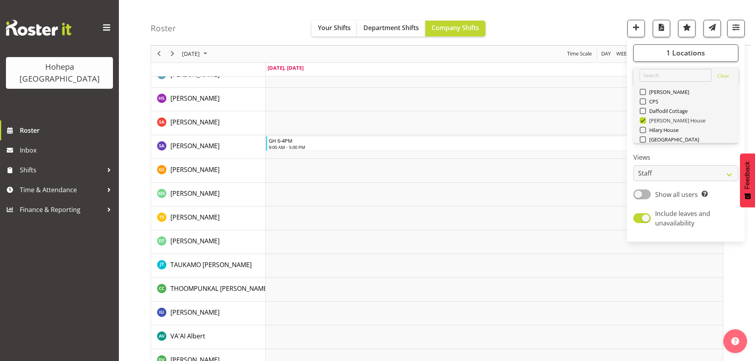
click at [644, 121] on span at bounding box center [643, 120] width 6 height 6
click at [644, 121] on input "[PERSON_NAME] House" at bounding box center [642, 120] width 5 height 5
checkbox input "false"
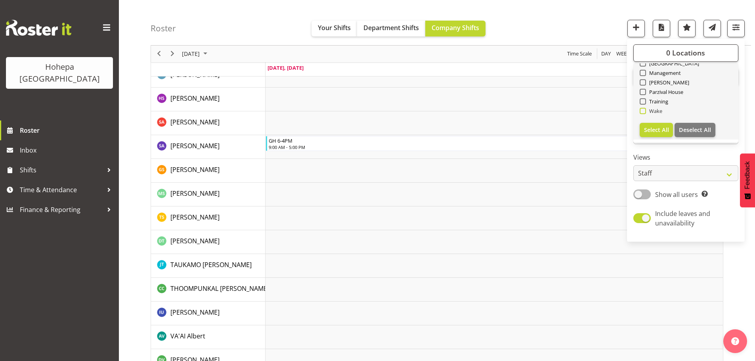
click at [644, 112] on span at bounding box center [643, 111] width 6 height 6
click at [644, 112] on input "Wake" at bounding box center [642, 111] width 5 height 5
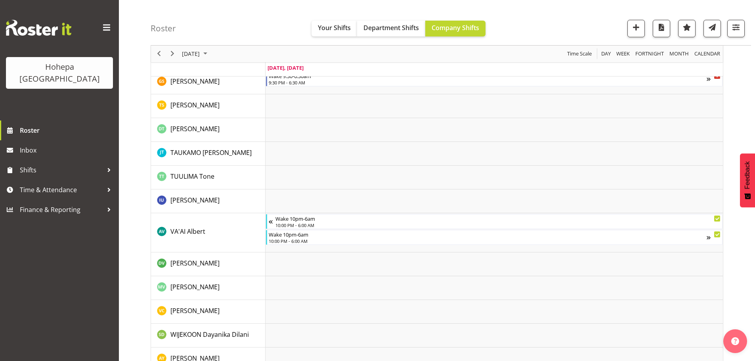
scroll to position [1198, 0]
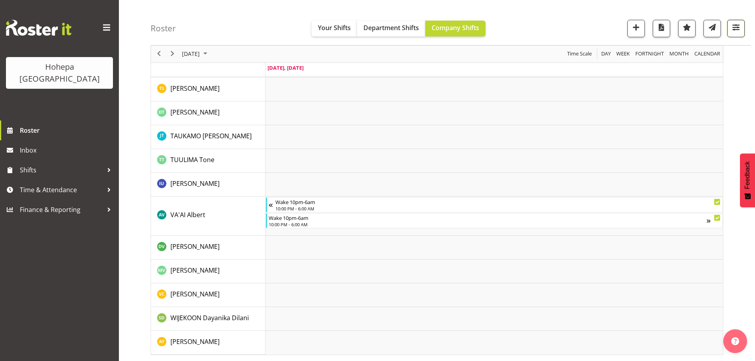
click at [733, 23] on span "button" at bounding box center [736, 27] width 10 height 10
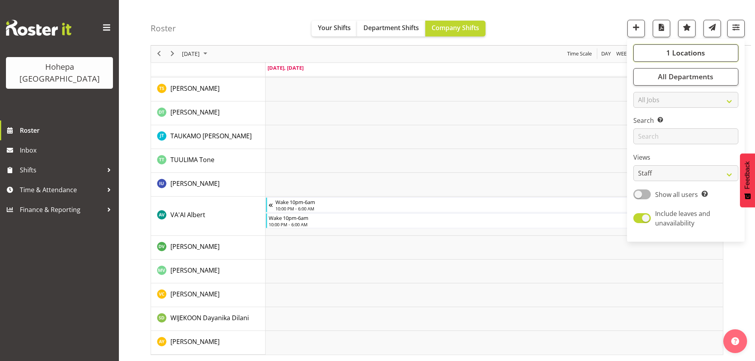
click at [687, 51] on span "1 Locations" at bounding box center [685, 53] width 39 height 10
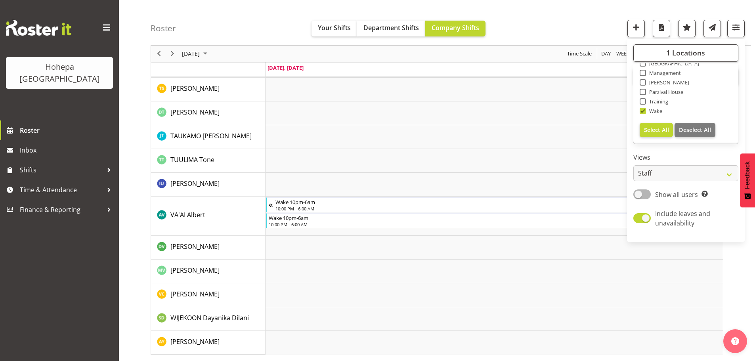
drag, startPoint x: 643, startPoint y: 109, endPoint x: 647, endPoint y: 101, distance: 9.4
click at [643, 109] on span at bounding box center [643, 111] width 6 height 6
click at [643, 109] on input "Wake" at bounding box center [642, 111] width 5 height 5
checkbox input "false"
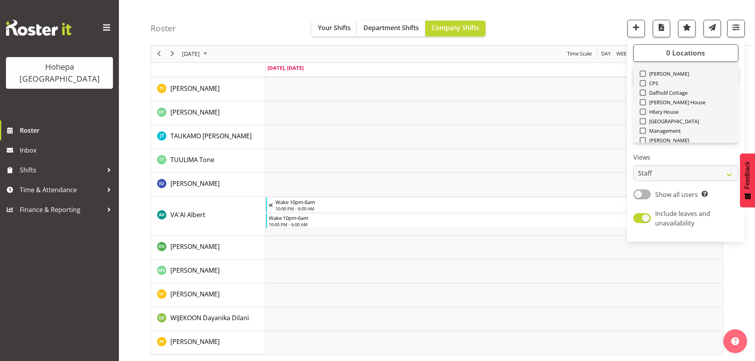
scroll to position [0, 0]
click at [643, 94] on span at bounding box center [643, 92] width 6 height 6
click at [643, 94] on input "[PERSON_NAME]" at bounding box center [642, 92] width 5 height 5
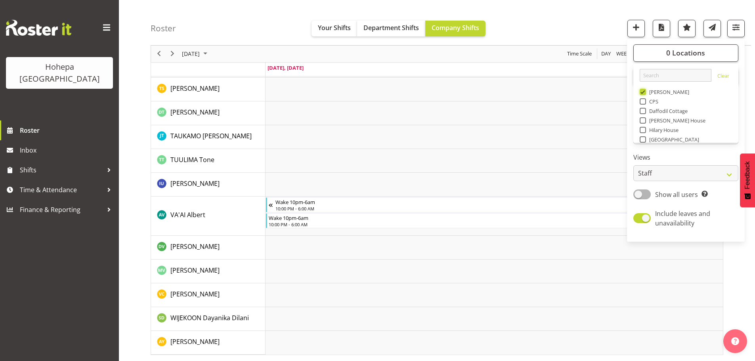
scroll to position [1136, 0]
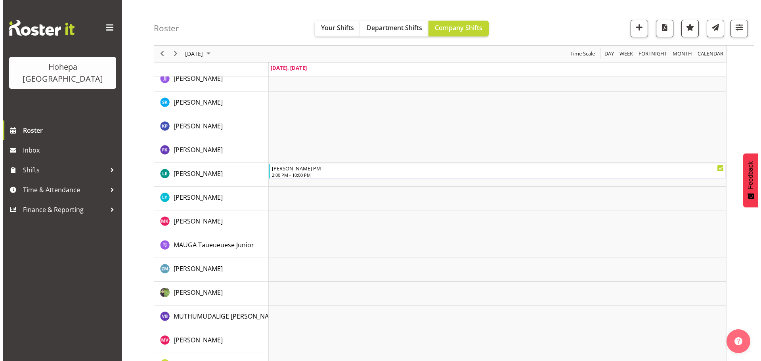
scroll to position [713, 0]
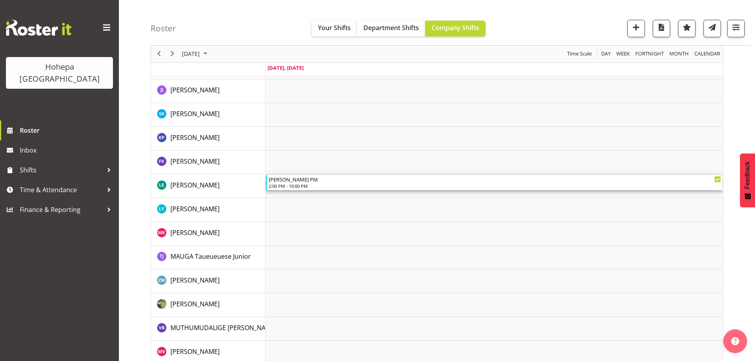
click at [291, 180] on div "[PERSON_NAME] PM" at bounding box center [495, 179] width 452 height 8
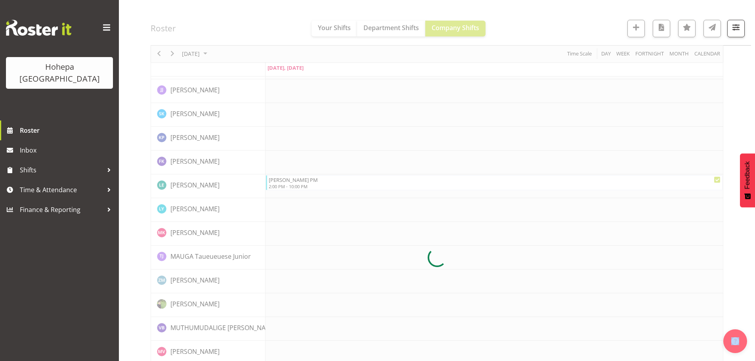
click at [291, 180] on div at bounding box center [437, 257] width 573 height 1784
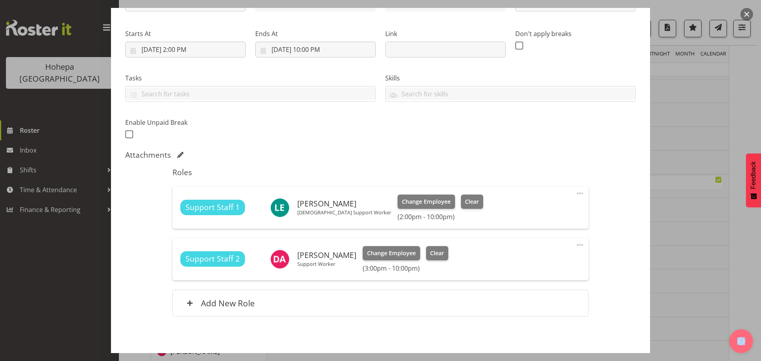
scroll to position [144, 0]
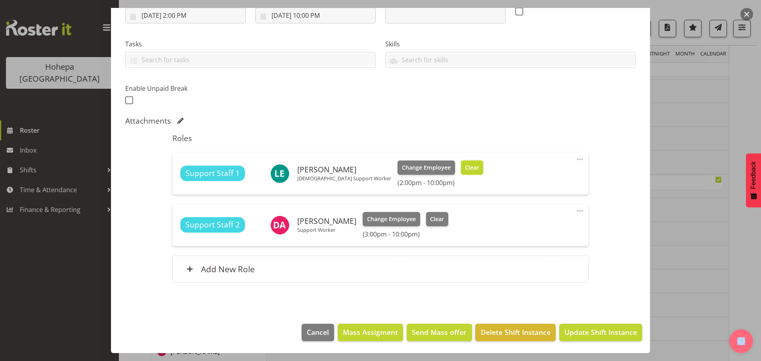
click at [465, 167] on span "Clear" at bounding box center [472, 167] width 14 height 9
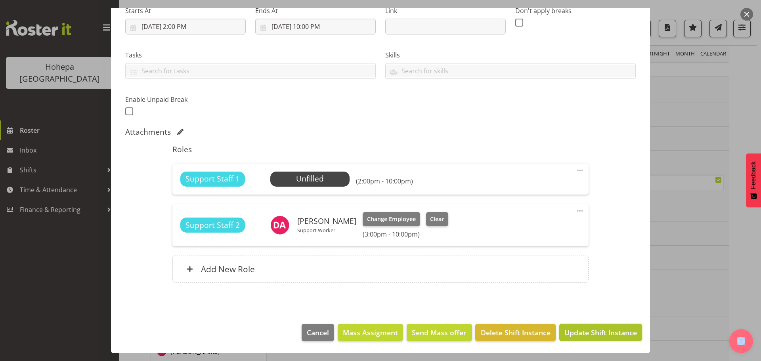
click at [568, 330] on span "Update Shift Instance" at bounding box center [600, 332] width 73 height 10
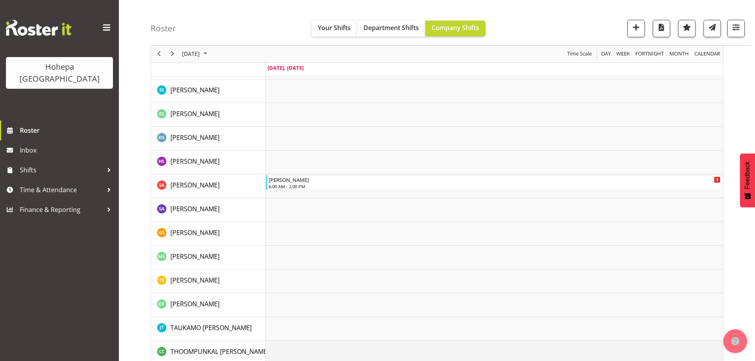
scroll to position [1524, 0]
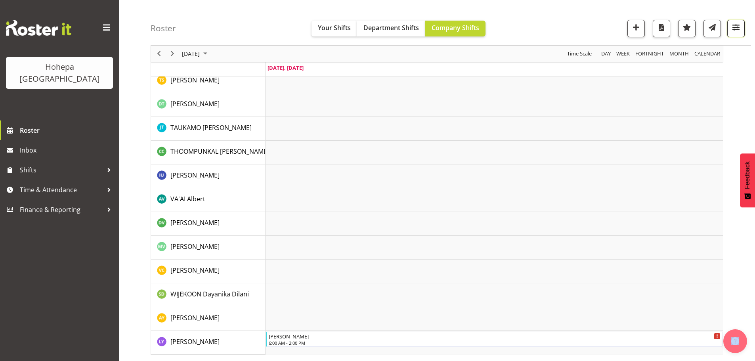
click at [736, 27] on span "button" at bounding box center [736, 27] width 10 height 10
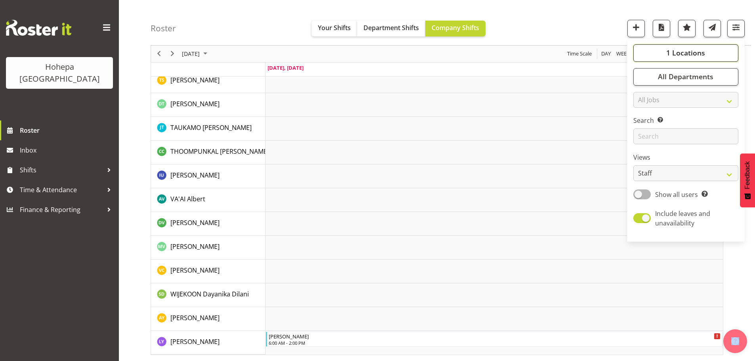
click at [690, 55] on span "1 Locations" at bounding box center [685, 53] width 39 height 10
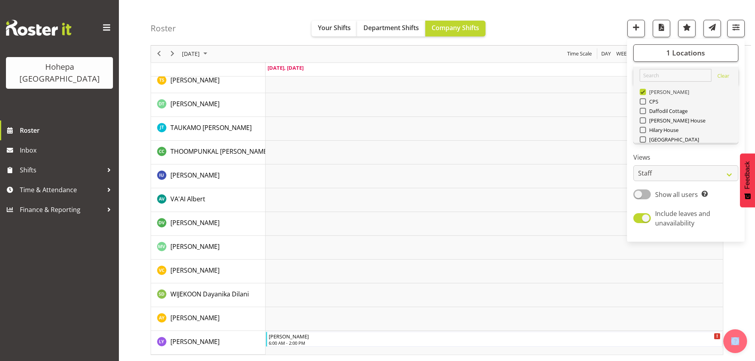
click at [644, 93] on span at bounding box center [643, 92] width 6 height 6
click at [644, 93] on input "[PERSON_NAME]" at bounding box center [642, 92] width 5 height 5
checkbox input "false"
click at [645, 140] on span at bounding box center [643, 139] width 6 height 6
click at [645, 140] on input "[GEOGRAPHIC_DATA]" at bounding box center [642, 139] width 5 height 5
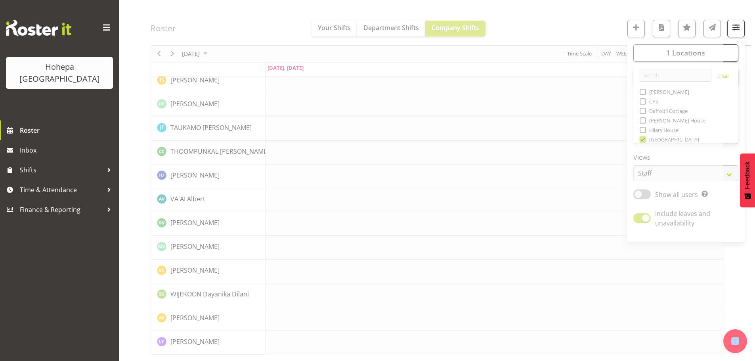
scroll to position [1493, 0]
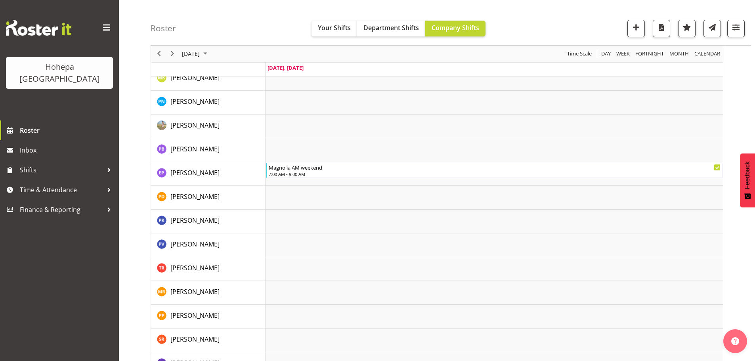
scroll to position [951, 0]
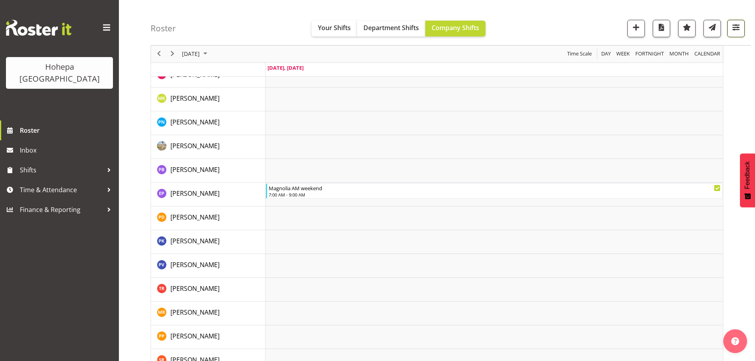
click at [734, 28] on span "button" at bounding box center [736, 27] width 10 height 10
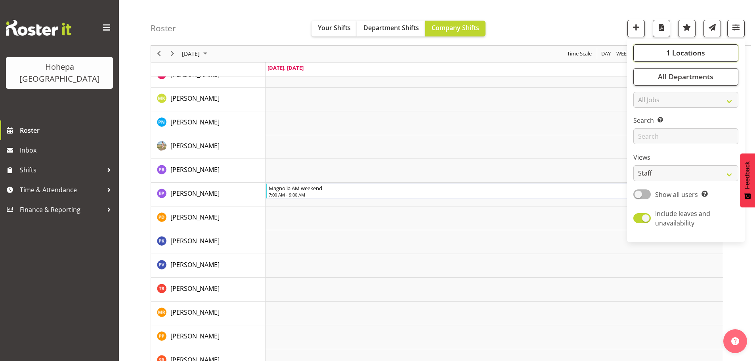
click at [700, 54] on span "1 Locations" at bounding box center [685, 53] width 39 height 10
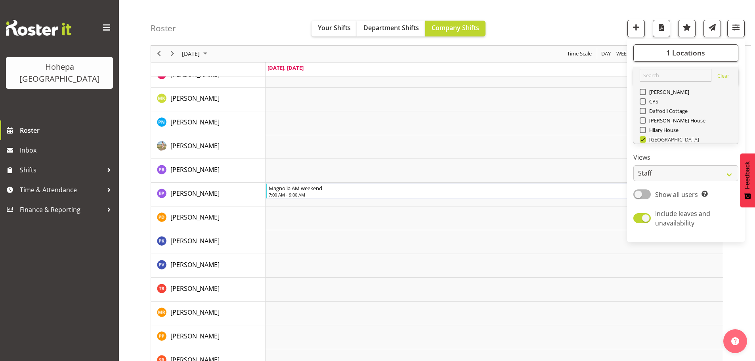
click at [642, 138] on span at bounding box center [643, 139] width 6 height 6
click at [642, 138] on input "[GEOGRAPHIC_DATA]" at bounding box center [642, 139] width 5 height 5
checkbox input "false"
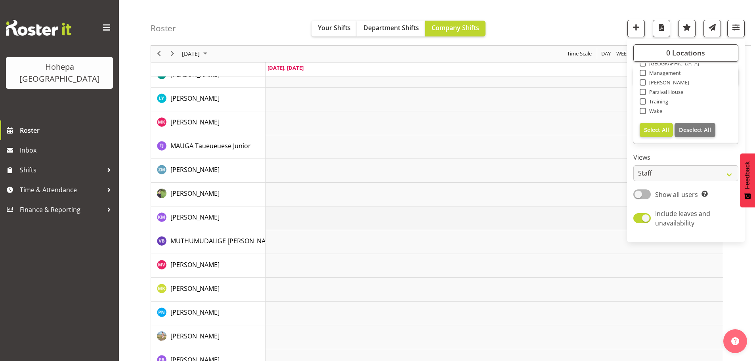
scroll to position [1094, 0]
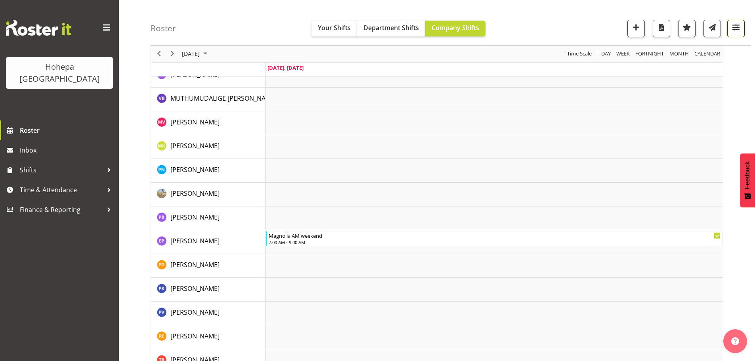
click at [737, 25] on span "button" at bounding box center [736, 27] width 10 height 10
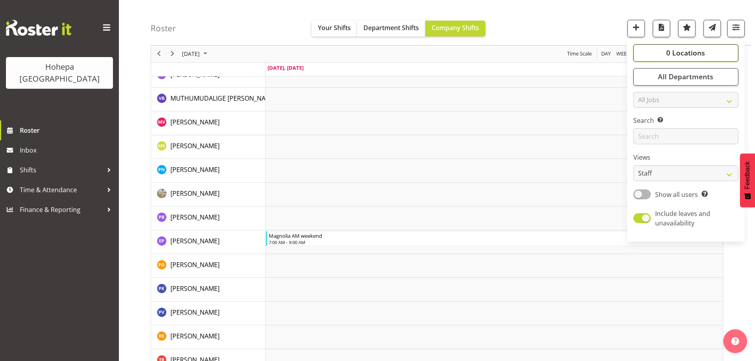
drag, startPoint x: 697, startPoint y: 51, endPoint x: 688, endPoint y: 65, distance: 17.1
click at [697, 51] on span "0 Locations" at bounding box center [685, 53] width 39 height 10
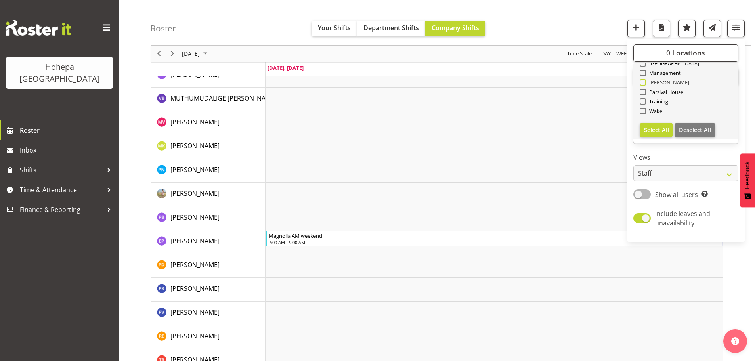
click at [646, 85] on span at bounding box center [643, 82] width 6 height 6
click at [645, 85] on input "[PERSON_NAME]" at bounding box center [642, 82] width 5 height 5
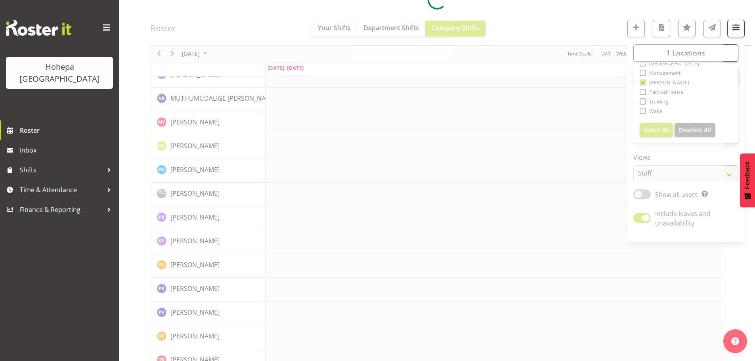
click at [601, 25] on div at bounding box center [437, 0] width 573 height 2030
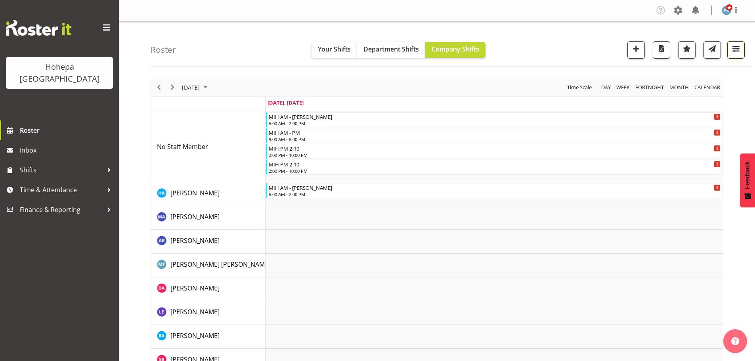
click at [735, 49] on span "button" at bounding box center [736, 49] width 10 height 10
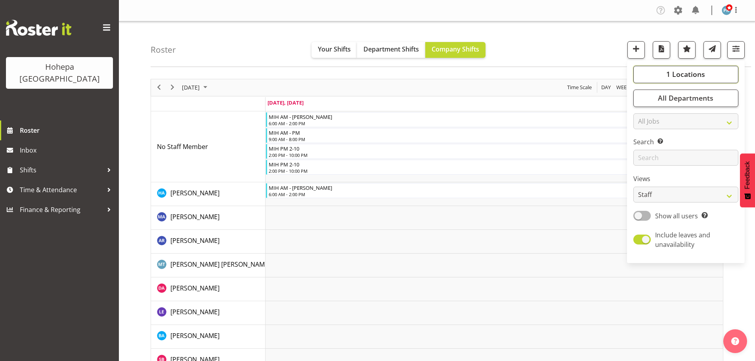
drag, startPoint x: 677, startPoint y: 72, endPoint x: 668, endPoint y: 80, distance: 11.2
click at [676, 72] on span "1 Locations" at bounding box center [685, 74] width 39 height 10
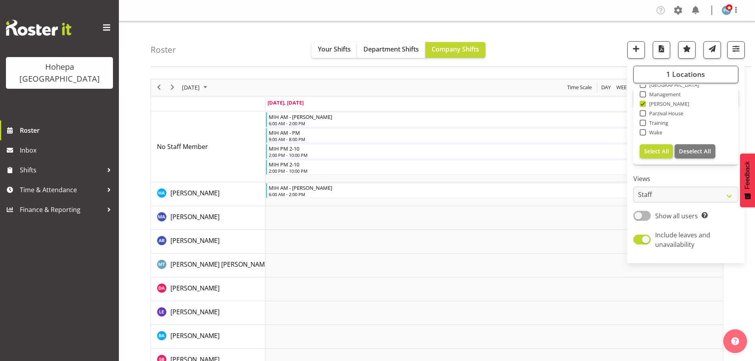
drag, startPoint x: 644, startPoint y: 103, endPoint x: 648, endPoint y: 115, distance: 12.0
click at [644, 104] on span at bounding box center [643, 104] width 6 height 6
click at [644, 104] on input "[PERSON_NAME]" at bounding box center [642, 103] width 5 height 5
checkbox input "false"
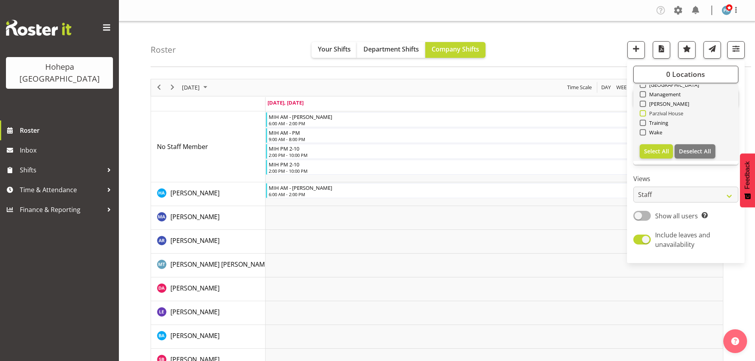
click at [644, 115] on span at bounding box center [643, 113] width 6 height 6
click at [644, 115] on input "Parzival House" at bounding box center [642, 113] width 5 height 5
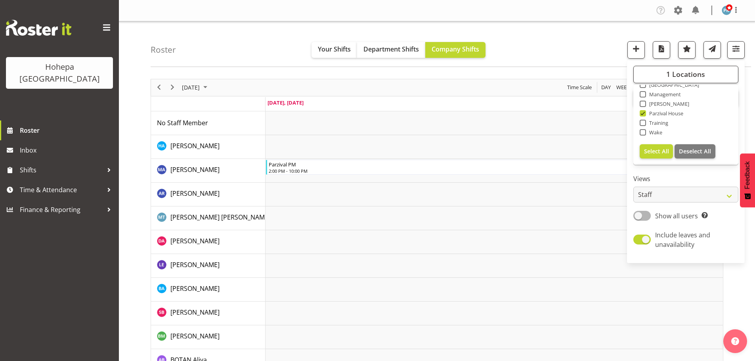
click at [576, 58] on div "Roster Your Shifts Department Shifts Company Shifts 1 Locations [GEOGRAPHIC_DAT…" at bounding box center [451, 44] width 600 height 46
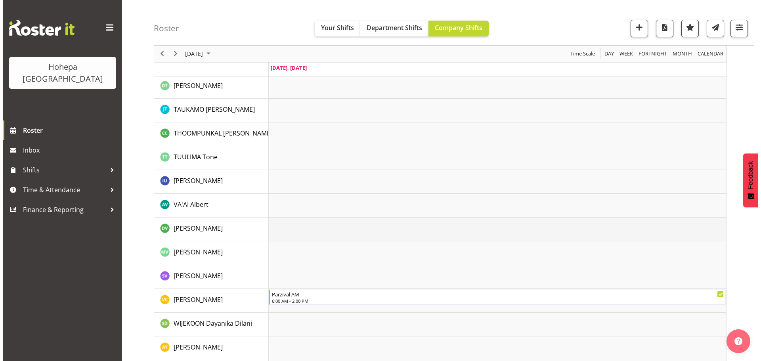
scroll to position [1754, 0]
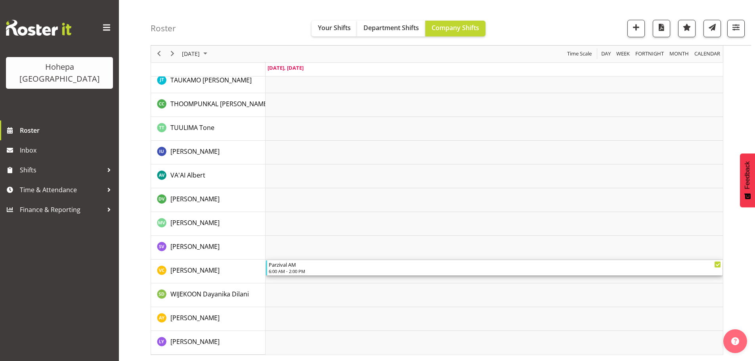
click at [278, 271] on div "6:00 AM - 2:00 PM" at bounding box center [495, 271] width 452 height 6
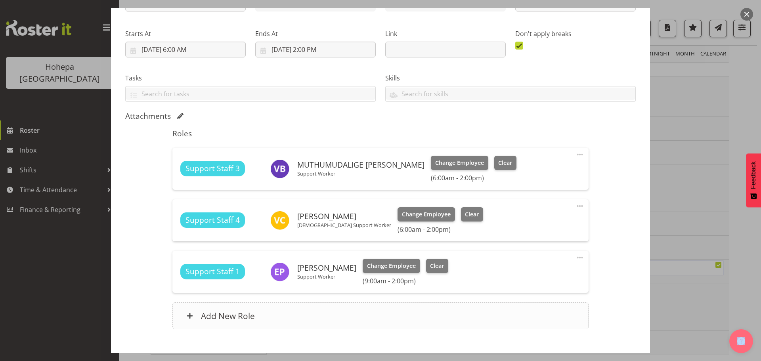
scroll to position [119, 0]
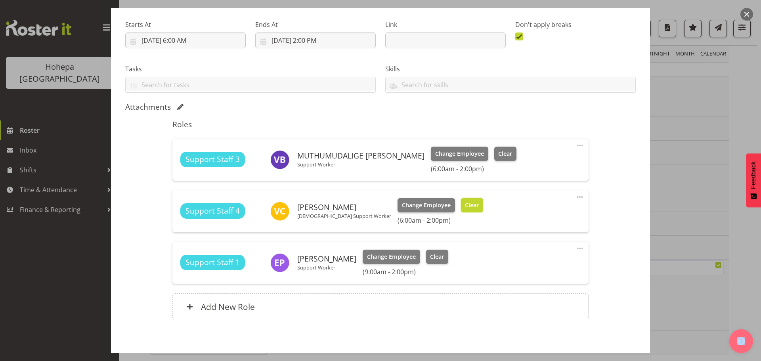
click at [465, 207] on span "Clear" at bounding box center [472, 205] width 14 height 9
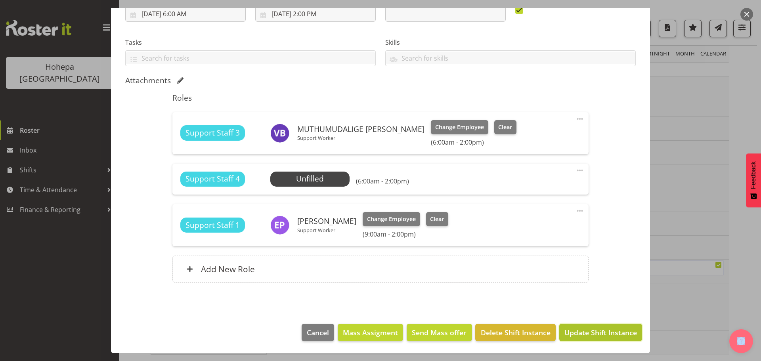
click at [596, 335] on span "Update Shift Instance" at bounding box center [600, 332] width 73 height 10
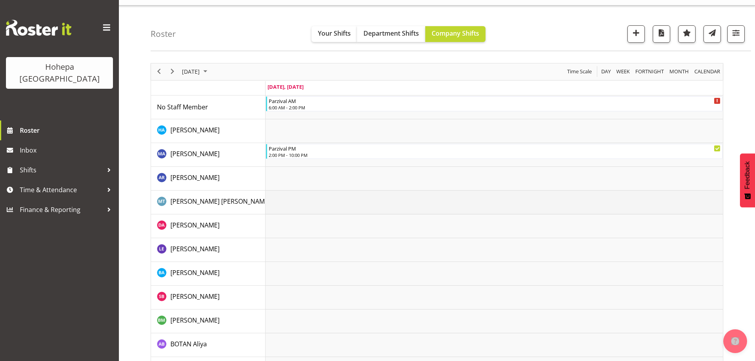
scroll to position [0, 0]
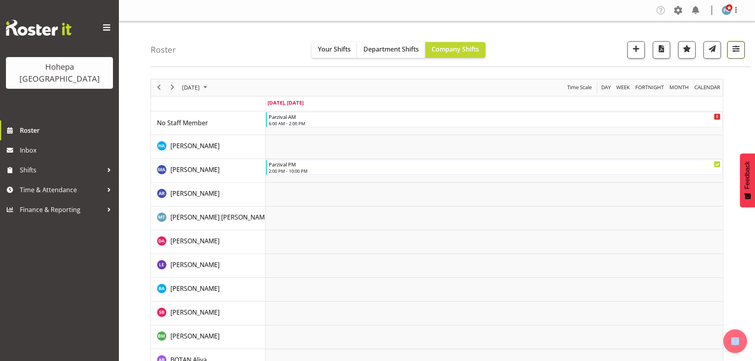
click at [731, 48] on span "button" at bounding box center [736, 49] width 10 height 10
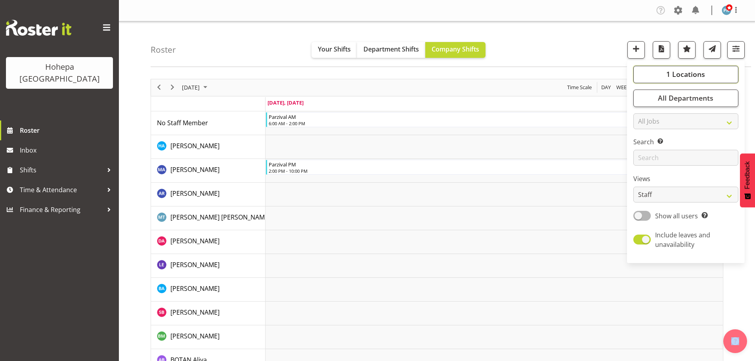
click at [696, 76] on span "1 Locations" at bounding box center [685, 74] width 39 height 10
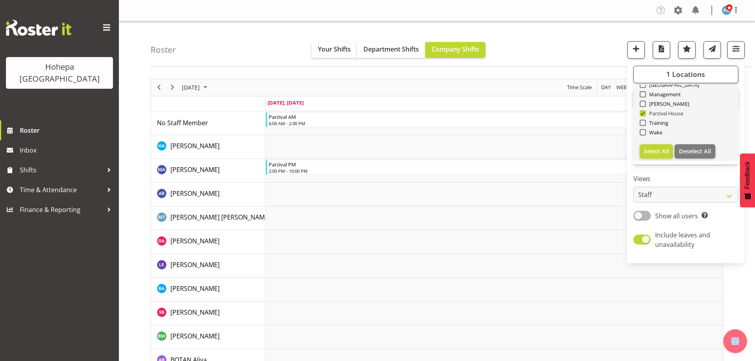
click at [646, 114] on span at bounding box center [643, 113] width 6 height 6
click at [645, 114] on input "Parzival House" at bounding box center [642, 113] width 5 height 5
checkbox input "false"
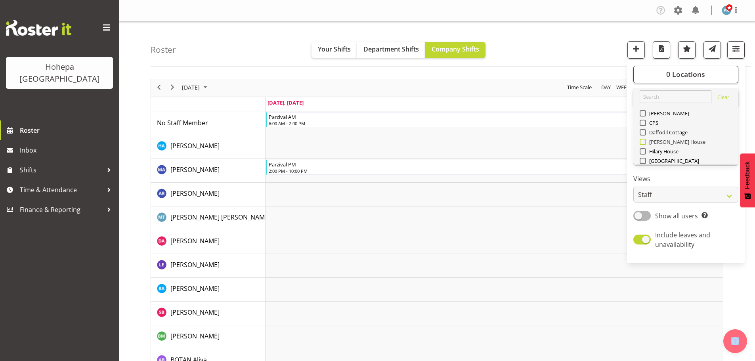
click at [641, 142] on span at bounding box center [643, 142] width 6 height 6
click at [641, 142] on input "[PERSON_NAME] House" at bounding box center [642, 141] width 5 height 5
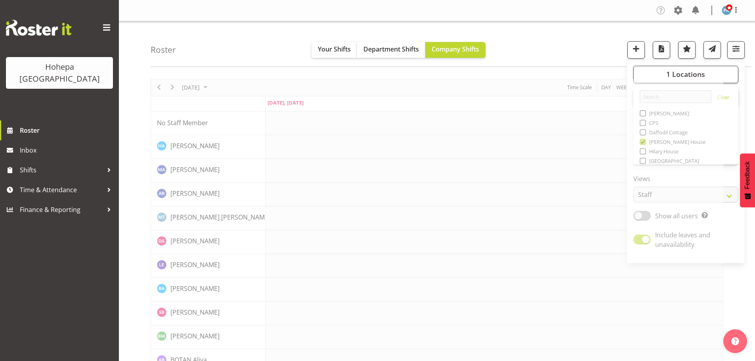
click at [591, 53] on div "Roster Your Shifts Department Shifts Company Shifts 1 Locations [GEOGRAPHIC_DAT…" at bounding box center [451, 44] width 600 height 46
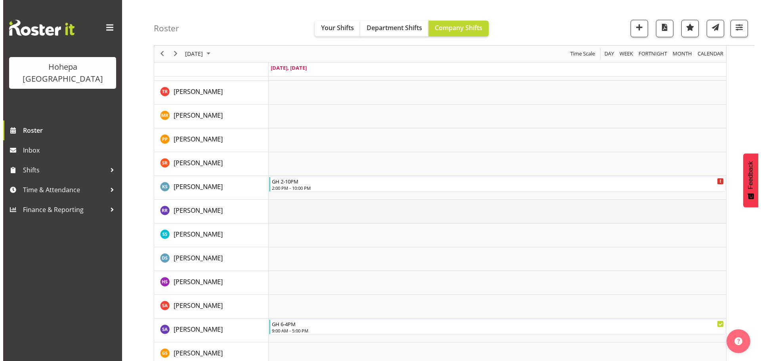
scroll to position [1427, 0]
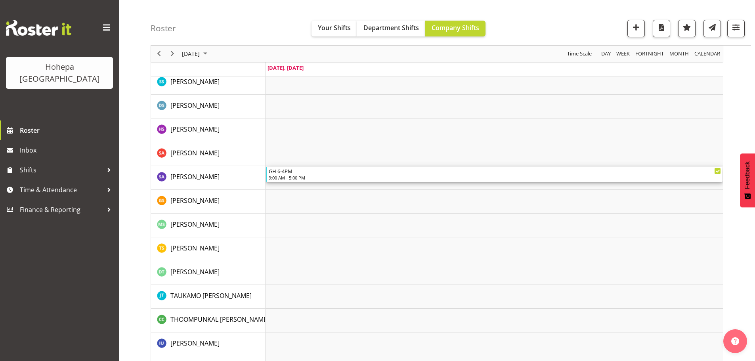
click at [282, 174] on div "GH 6-4PM" at bounding box center [495, 171] width 452 height 8
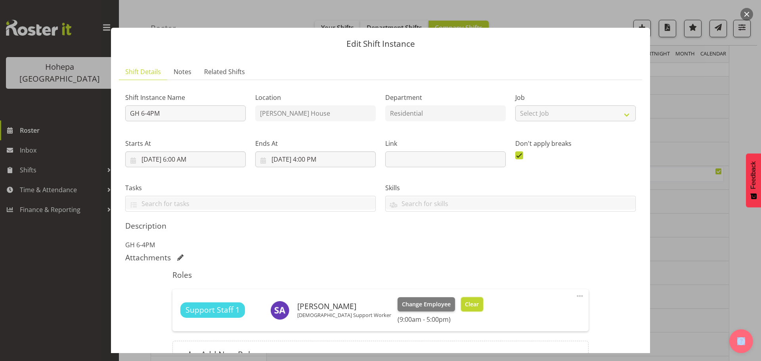
click at [465, 306] on span "Clear" at bounding box center [472, 304] width 14 height 9
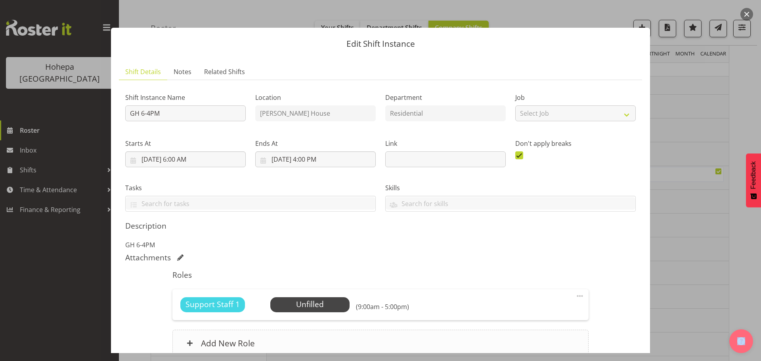
scroll to position [74, 0]
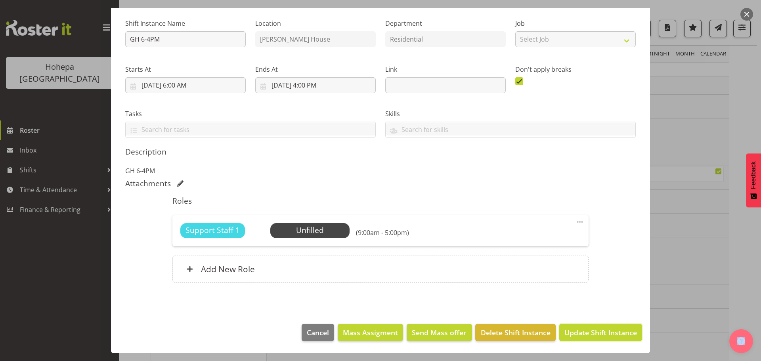
drag, startPoint x: 583, startPoint y: 334, endPoint x: 567, endPoint y: 325, distance: 18.6
click at [583, 333] on span "Update Shift Instance" at bounding box center [600, 332] width 73 height 10
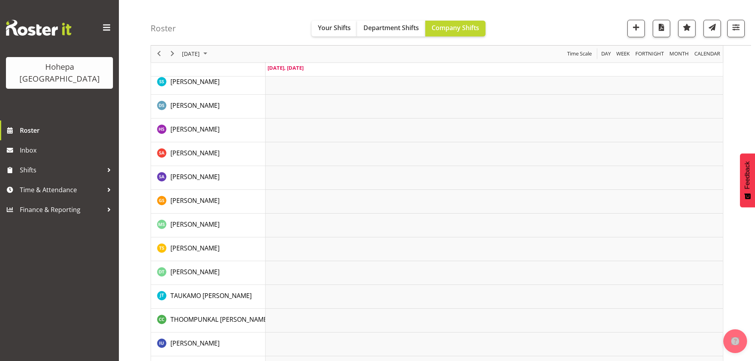
scroll to position [1635, 0]
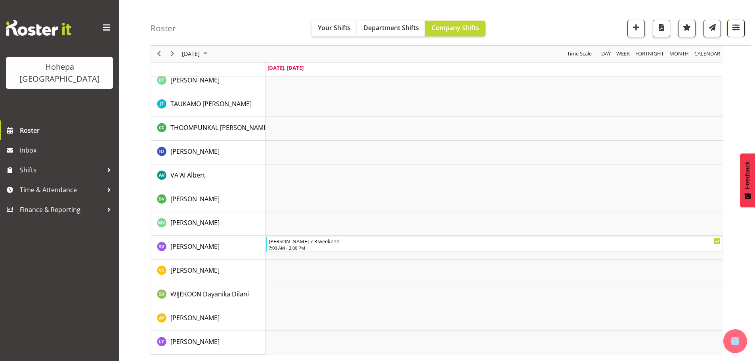
click at [740, 25] on span "button" at bounding box center [736, 27] width 10 height 10
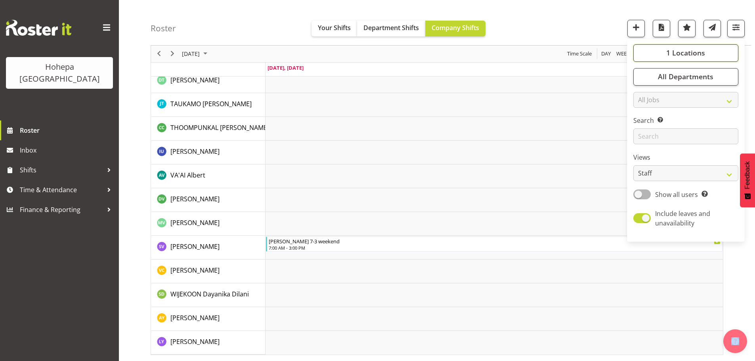
drag, startPoint x: 684, startPoint y: 51, endPoint x: 672, endPoint y: 62, distance: 16.6
click at [684, 52] on span "1 Locations" at bounding box center [685, 53] width 39 height 10
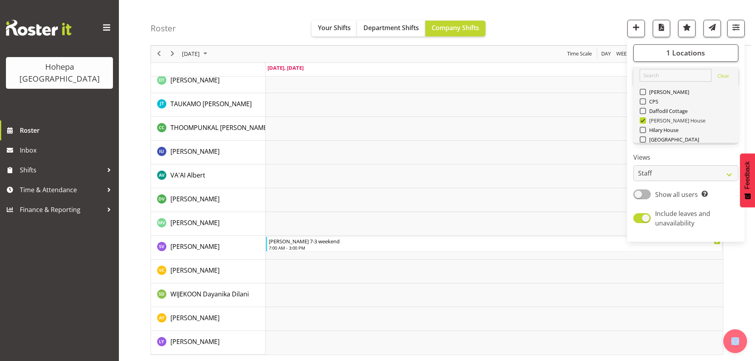
click at [641, 122] on span at bounding box center [643, 120] width 6 height 6
click at [641, 122] on input "[PERSON_NAME] House" at bounding box center [642, 120] width 5 height 5
checkbox input "false"
drag, startPoint x: 643, startPoint y: 131, endPoint x: 612, endPoint y: 121, distance: 32.7
click at [642, 131] on span at bounding box center [643, 130] width 6 height 6
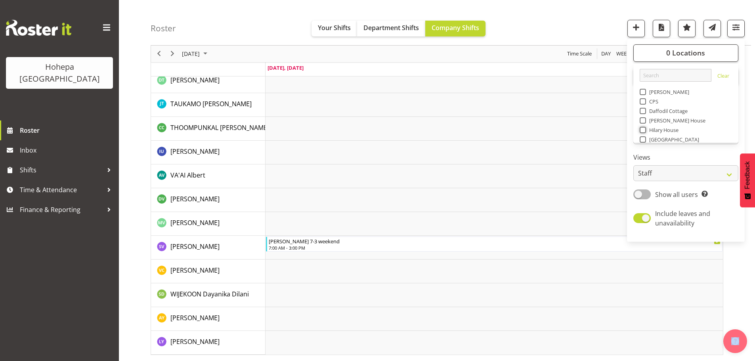
click at [642, 131] on input "Hilary House" at bounding box center [642, 130] width 5 height 5
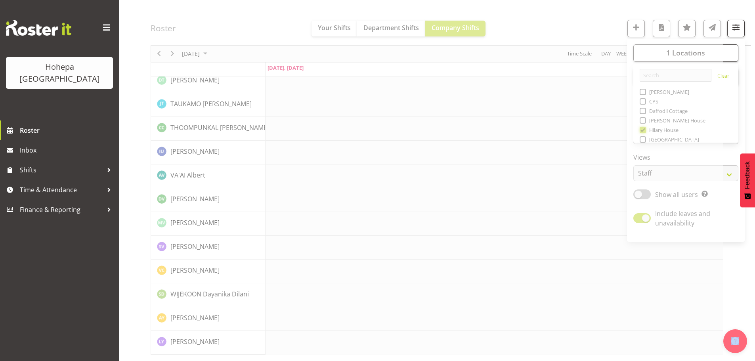
scroll to position [1588, 0]
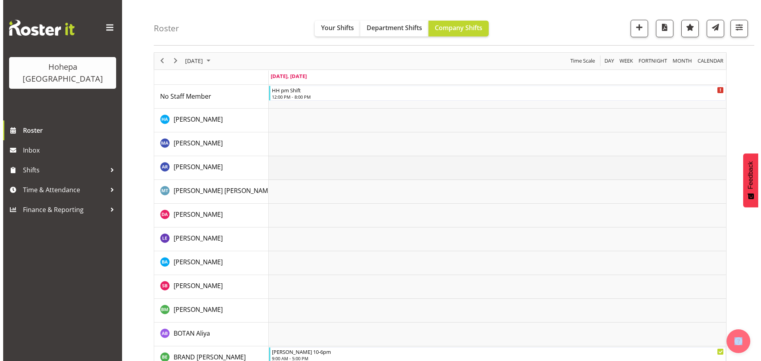
scroll to position [145, 0]
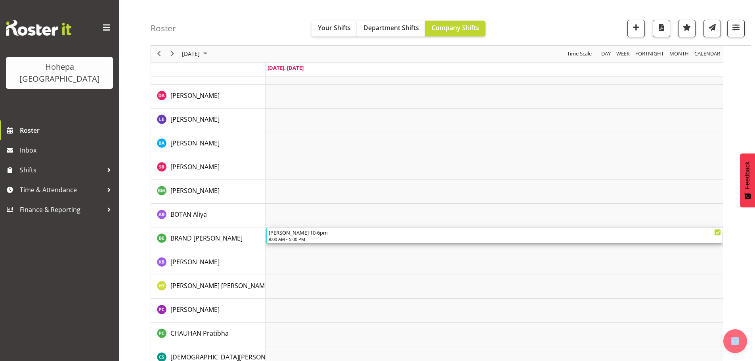
click at [278, 236] on div "[PERSON_NAME] 10-6pm" at bounding box center [495, 232] width 452 height 8
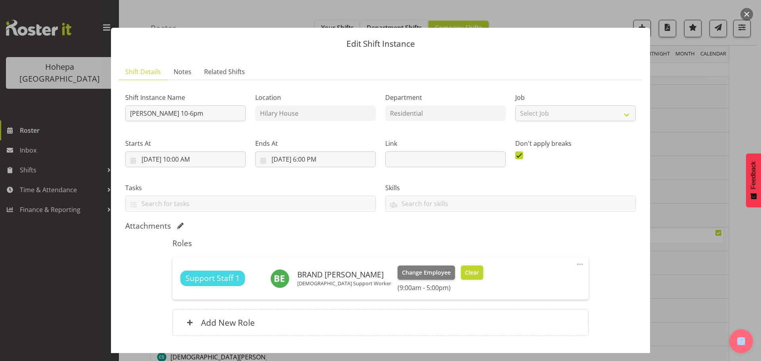
click at [465, 273] on span "Clear" at bounding box center [472, 272] width 14 height 9
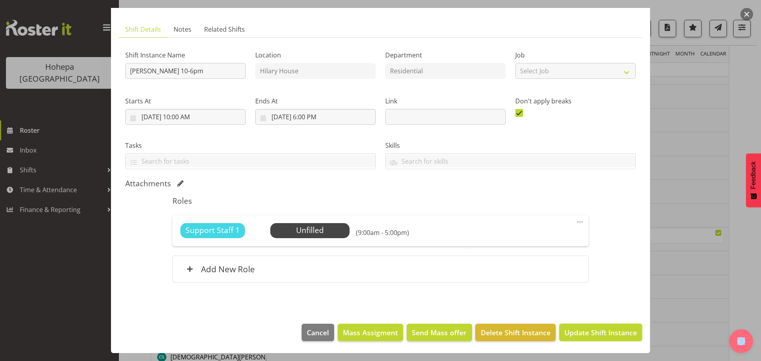
drag, startPoint x: 616, startPoint y: 335, endPoint x: 591, endPoint y: 329, distance: 25.0
click at [616, 335] on span "Update Shift Instance" at bounding box center [600, 332] width 73 height 10
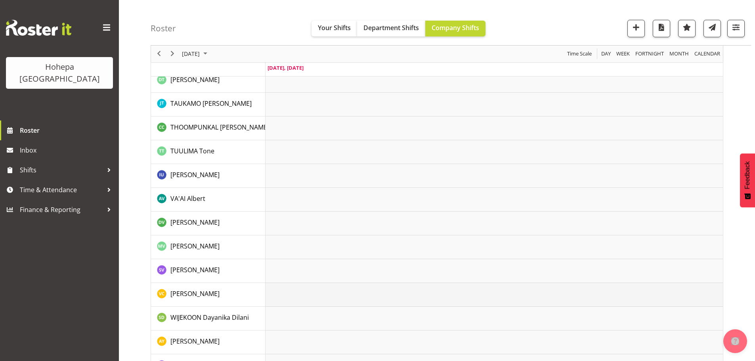
scroll to position [1770, 0]
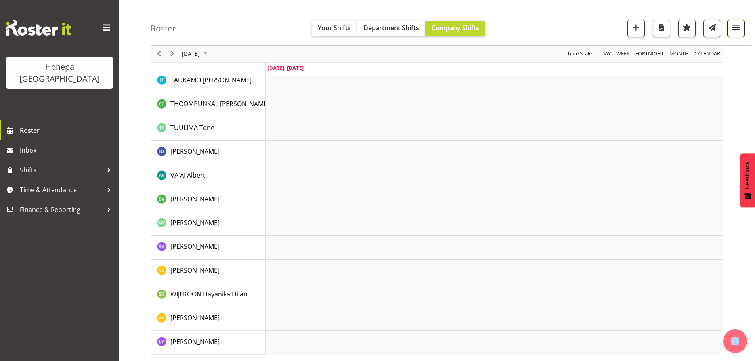
click at [731, 30] on span "button" at bounding box center [736, 27] width 10 height 10
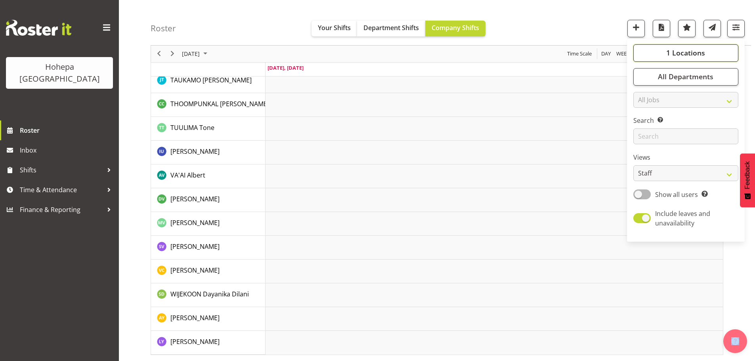
click at [685, 52] on span "1 Locations" at bounding box center [685, 53] width 39 height 10
click at [644, 133] on span at bounding box center [643, 130] width 6 height 6
click at [644, 133] on input "Hilary House" at bounding box center [642, 130] width 5 height 5
checkbox input "false"
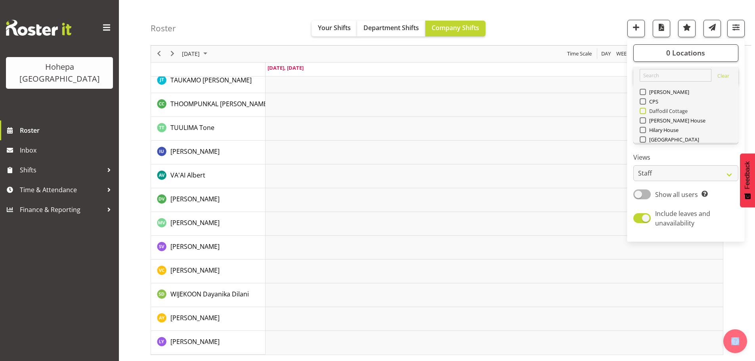
click at [646, 112] on span at bounding box center [643, 111] width 6 height 6
click at [645, 112] on input "Daffodil Cottage" at bounding box center [642, 111] width 5 height 5
checkbox input "true"
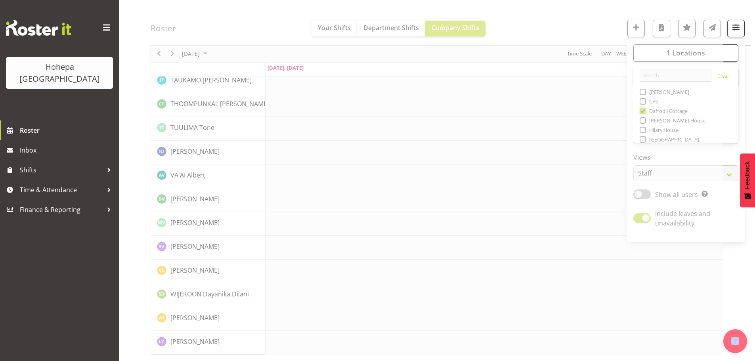
scroll to position [1754, 0]
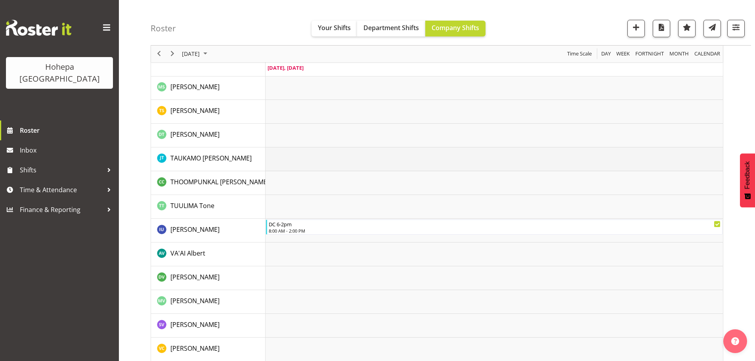
scroll to position [1754, 0]
